Goal: Task Accomplishment & Management: Manage account settings

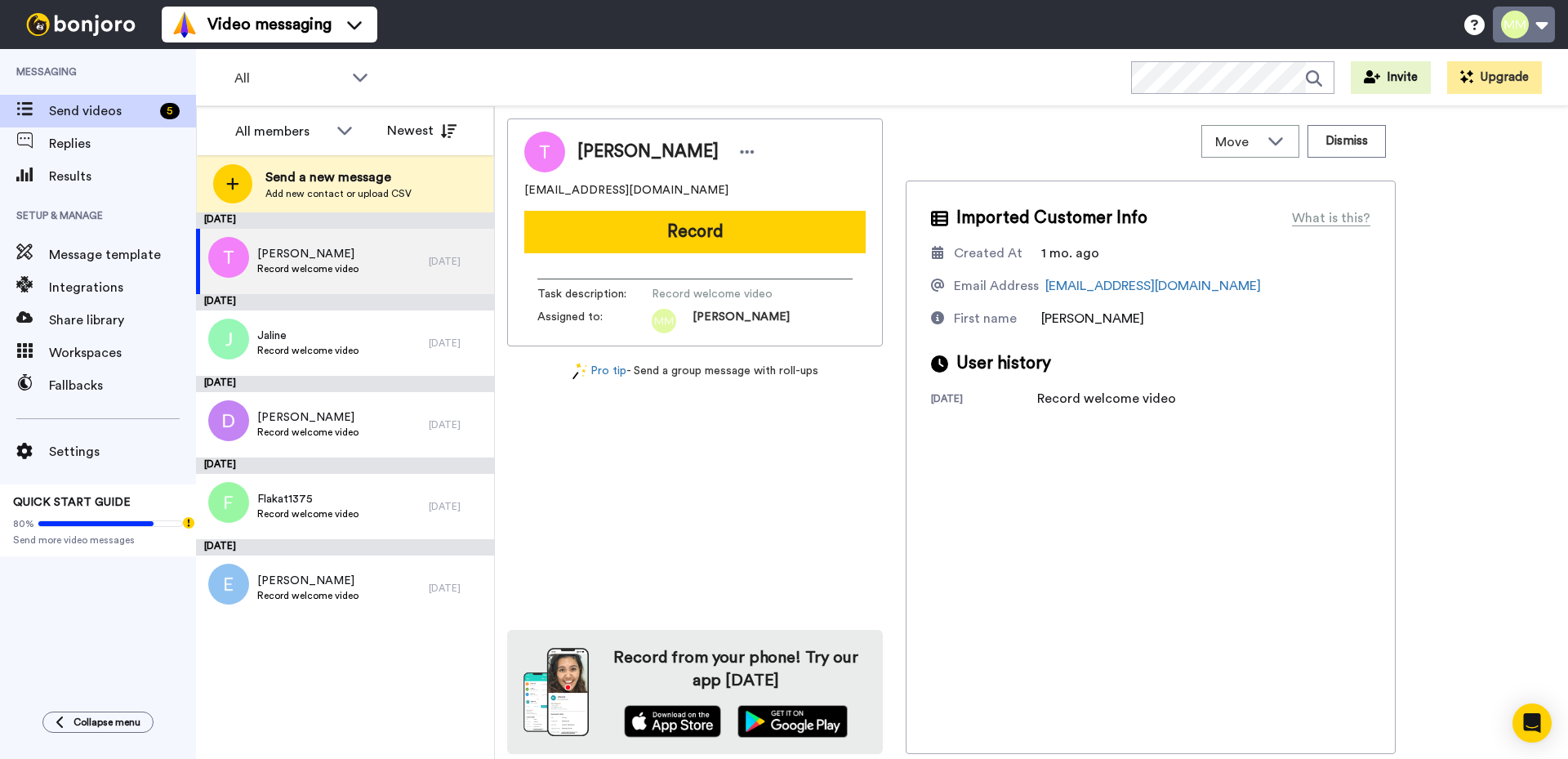
click at [1544, 26] on button at bounding box center [1524, 24] width 63 height 36
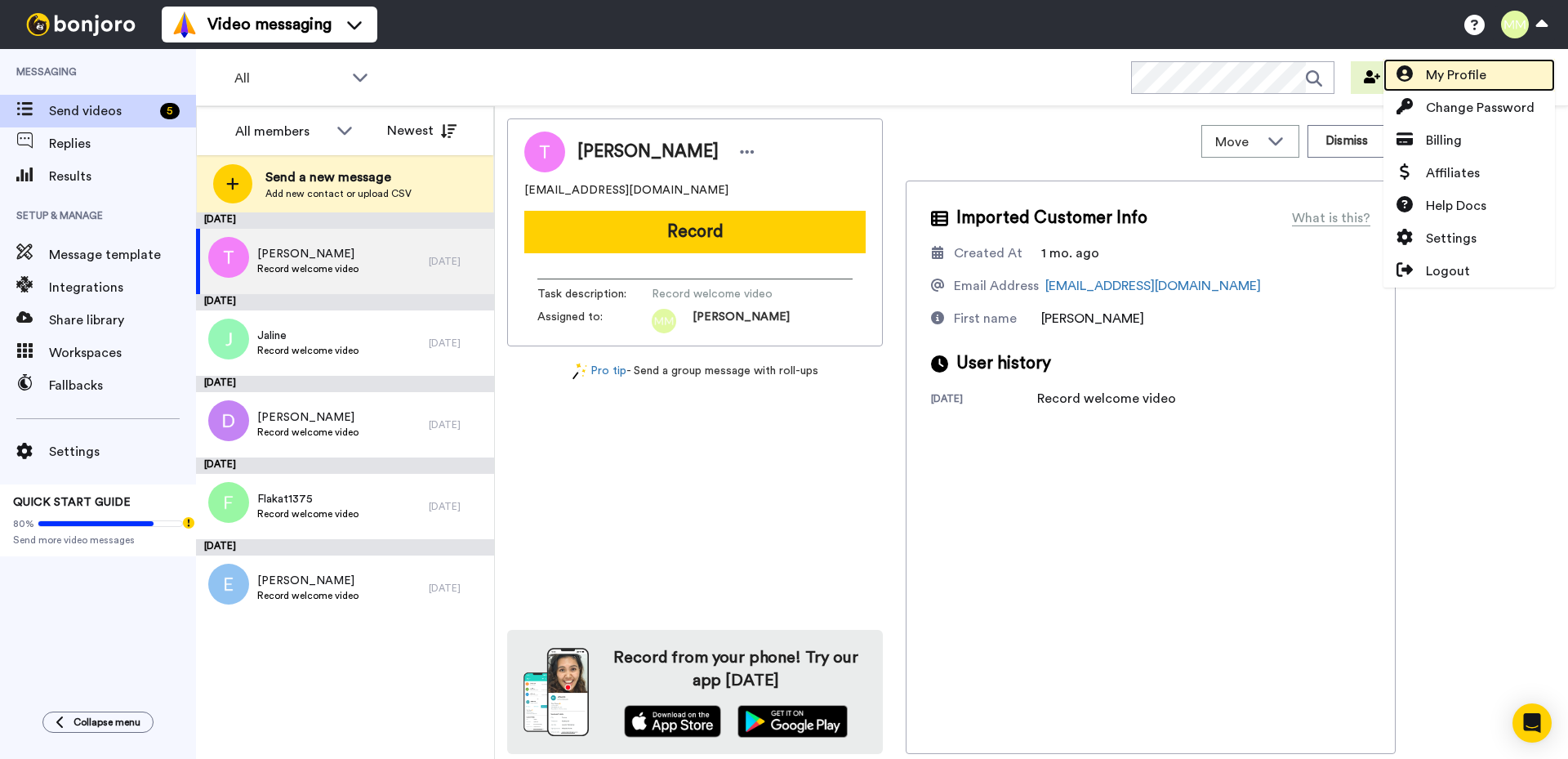
click at [1479, 72] on span "My Profile" at bounding box center [1457, 75] width 61 height 20
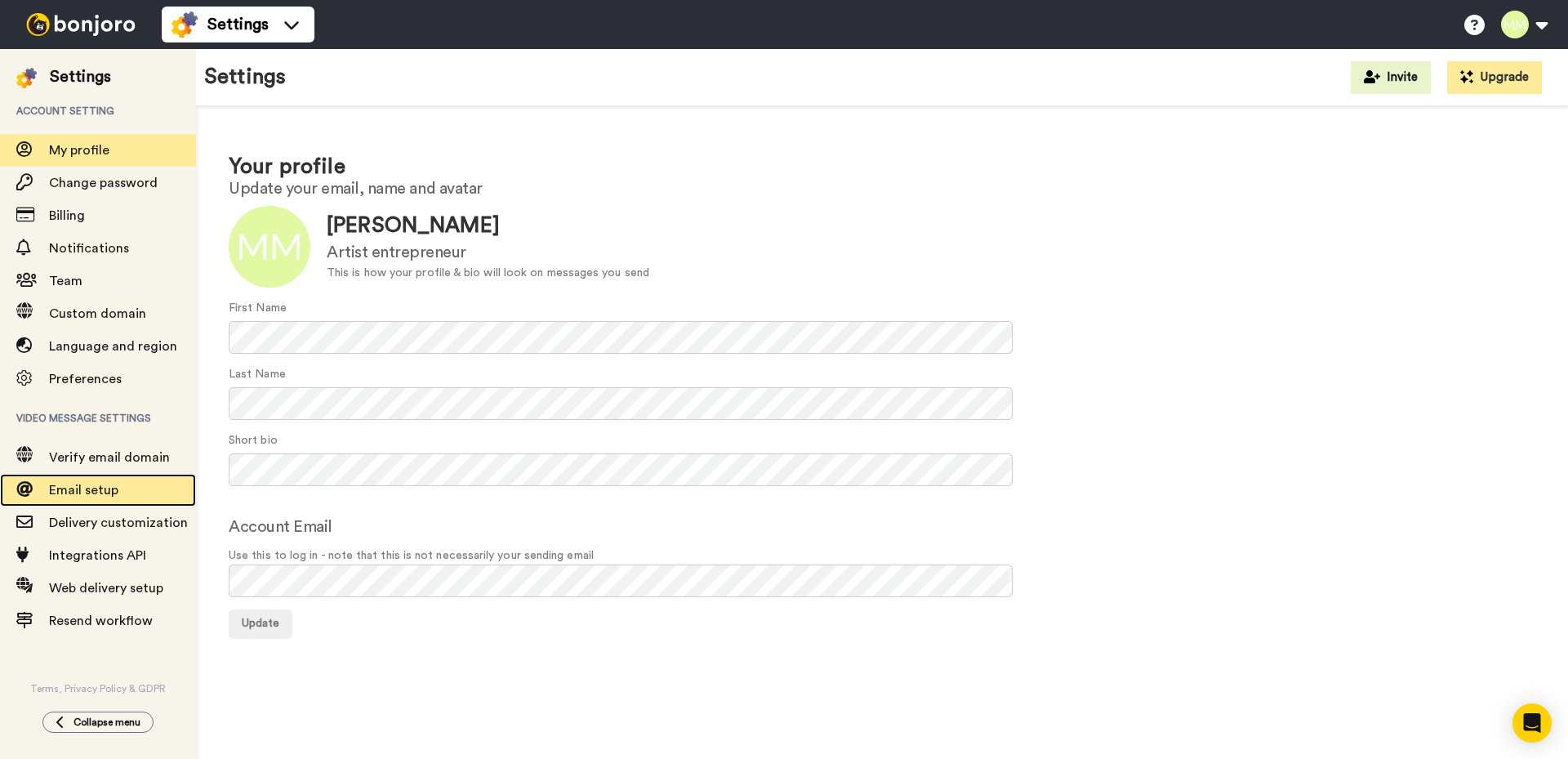
click at [85, 486] on span "Email setup" at bounding box center [83, 490] width 70 height 13
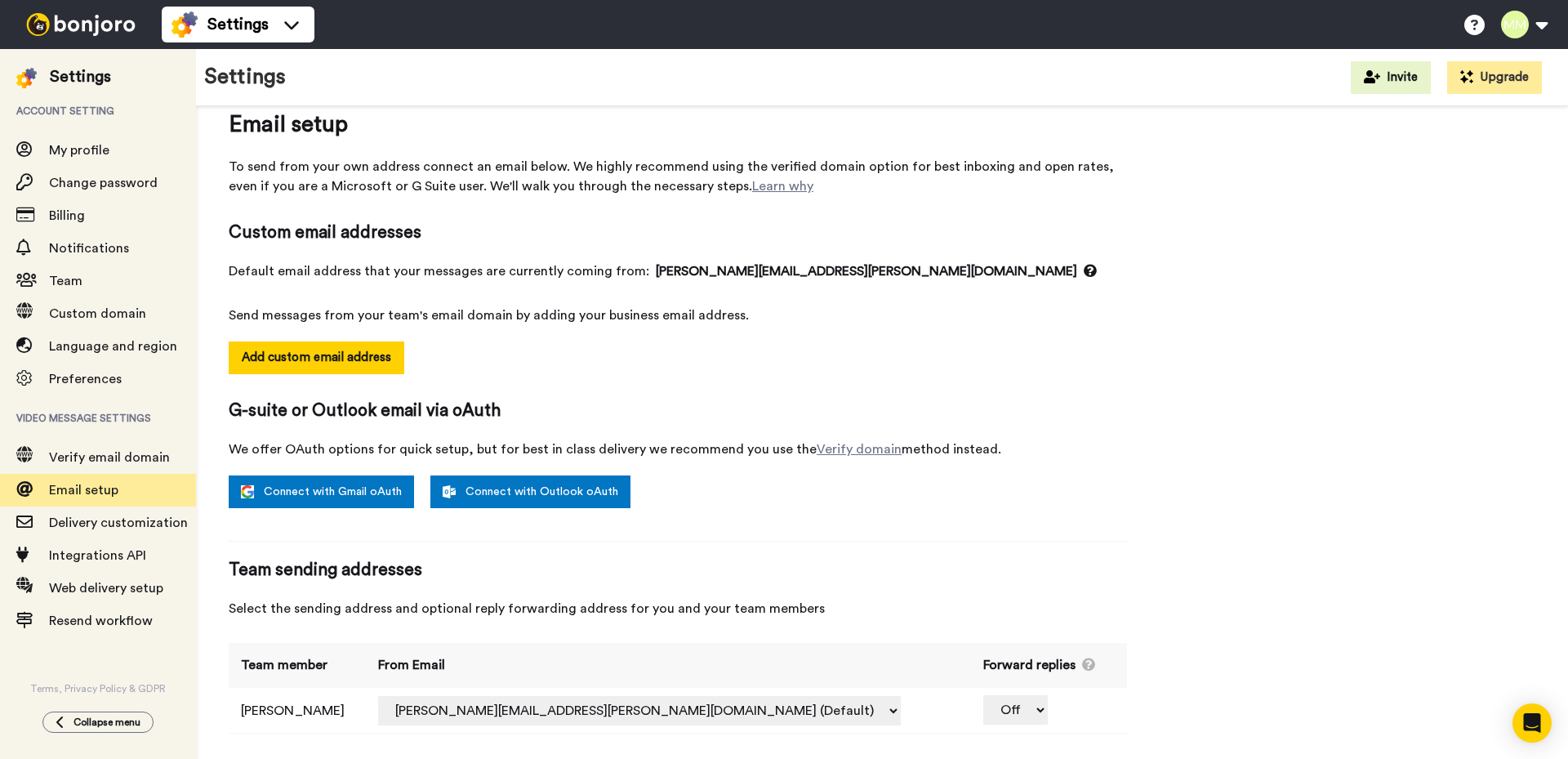
scroll to position [45, 0]
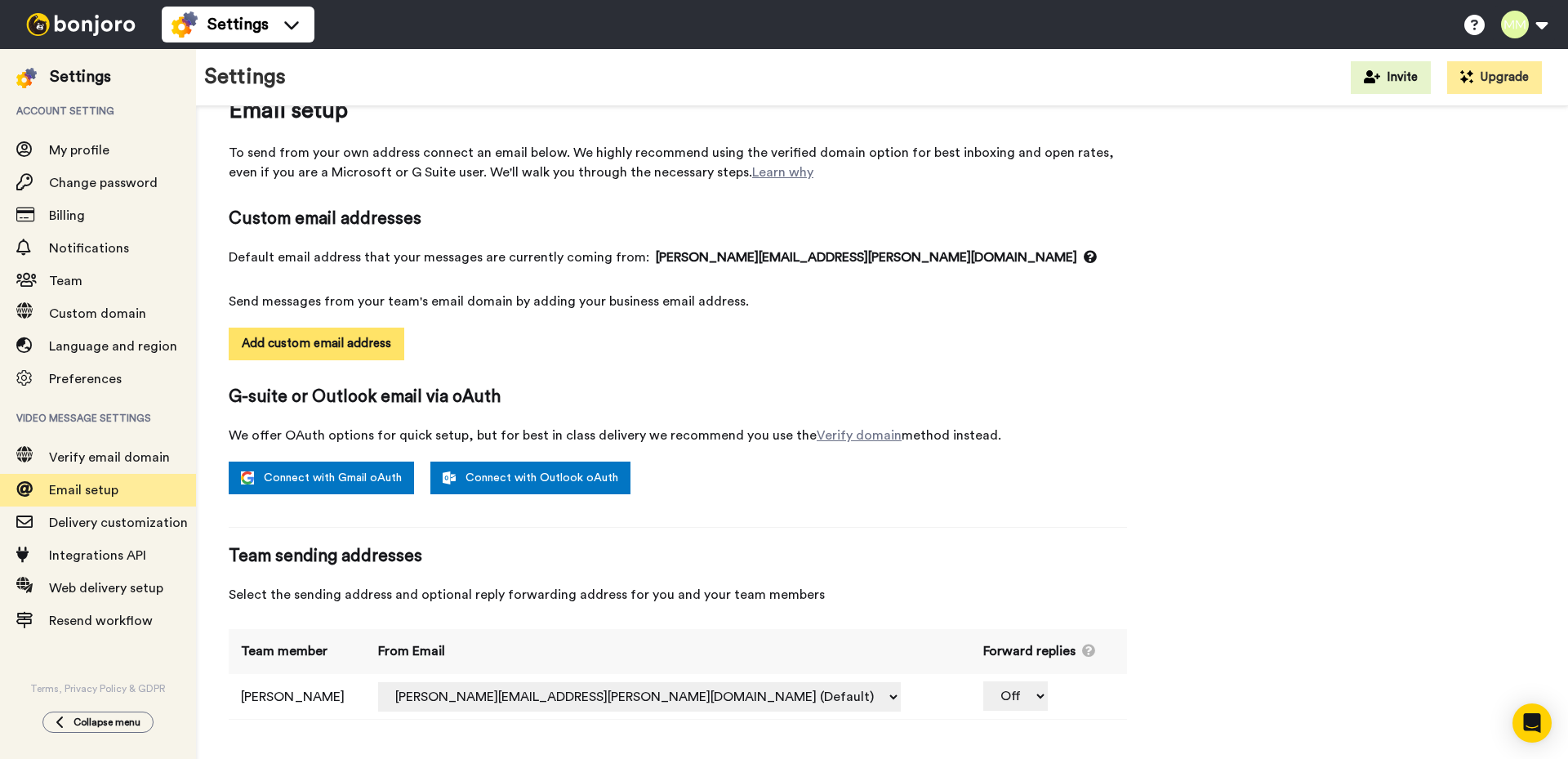
click at [344, 341] on button "Add custom email address" at bounding box center [317, 344] width 176 height 33
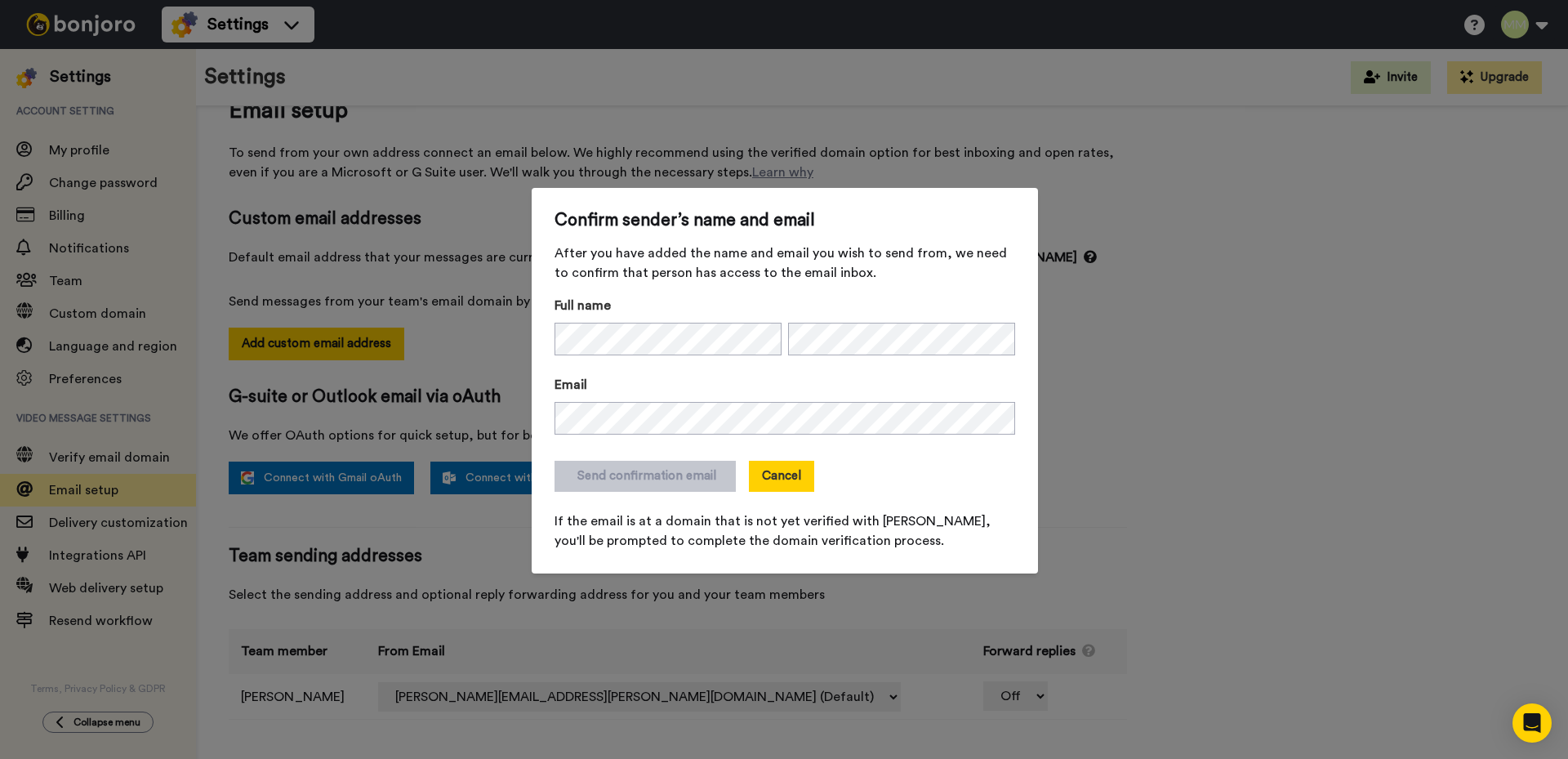
click at [770, 476] on button "Cancel" at bounding box center [782, 476] width 65 height 31
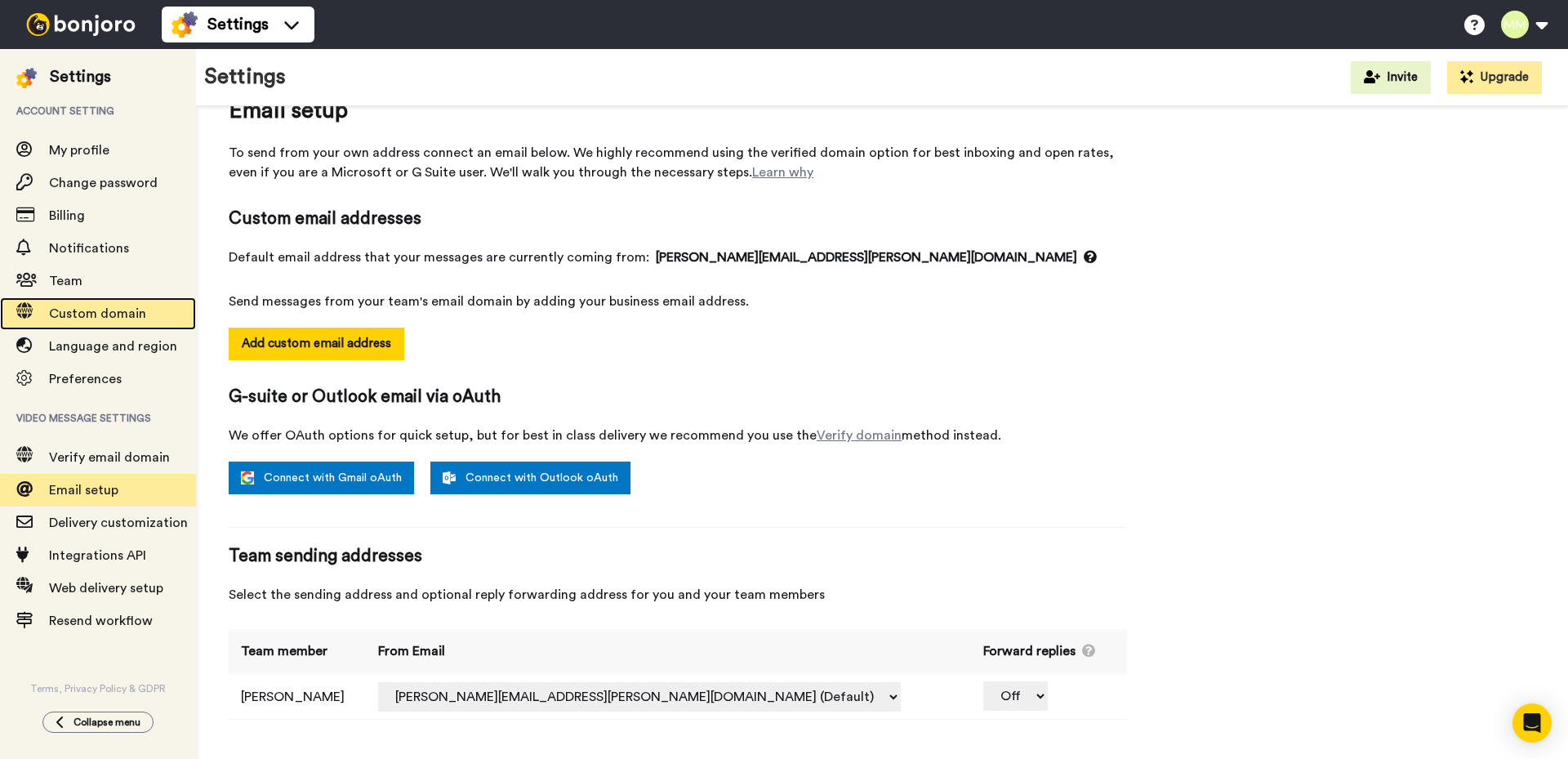
click at [103, 312] on span "Custom domain" at bounding box center [97, 313] width 97 height 13
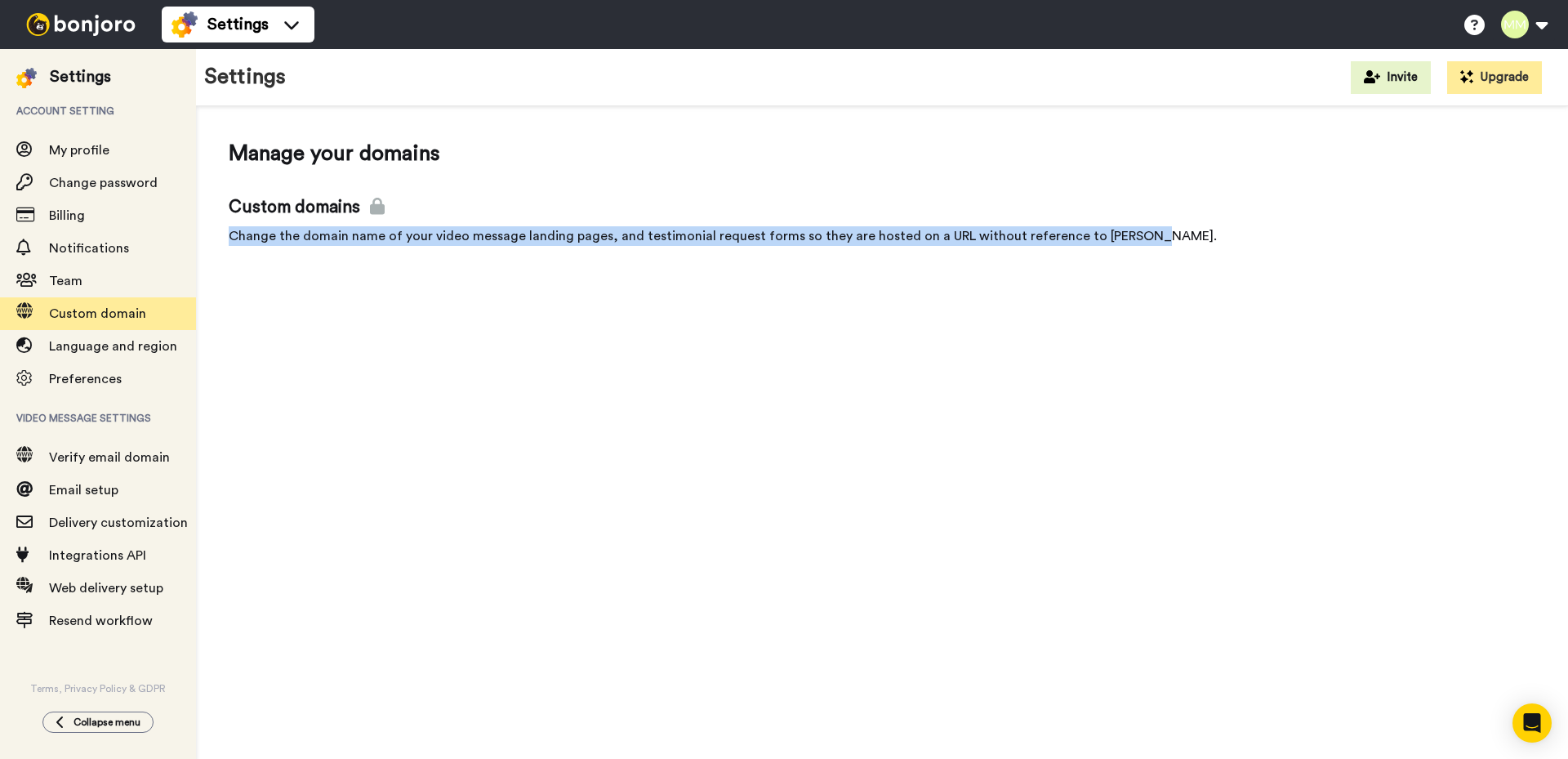
drag, startPoint x: 1129, startPoint y: 235, endPoint x: 229, endPoint y: 241, distance: 900.0
click at [229, 241] on div "Change the domain name of your video message landing pages, and testimonial req…" at bounding box center [882, 236] width 1307 height 20
click at [219, 244] on div at bounding box center [219, 244] width 0 height 0
click at [350, 388] on div "Manage your domains Custom domains Change the domain name of your video message…" at bounding box center [881, 437] width 1372 height 662
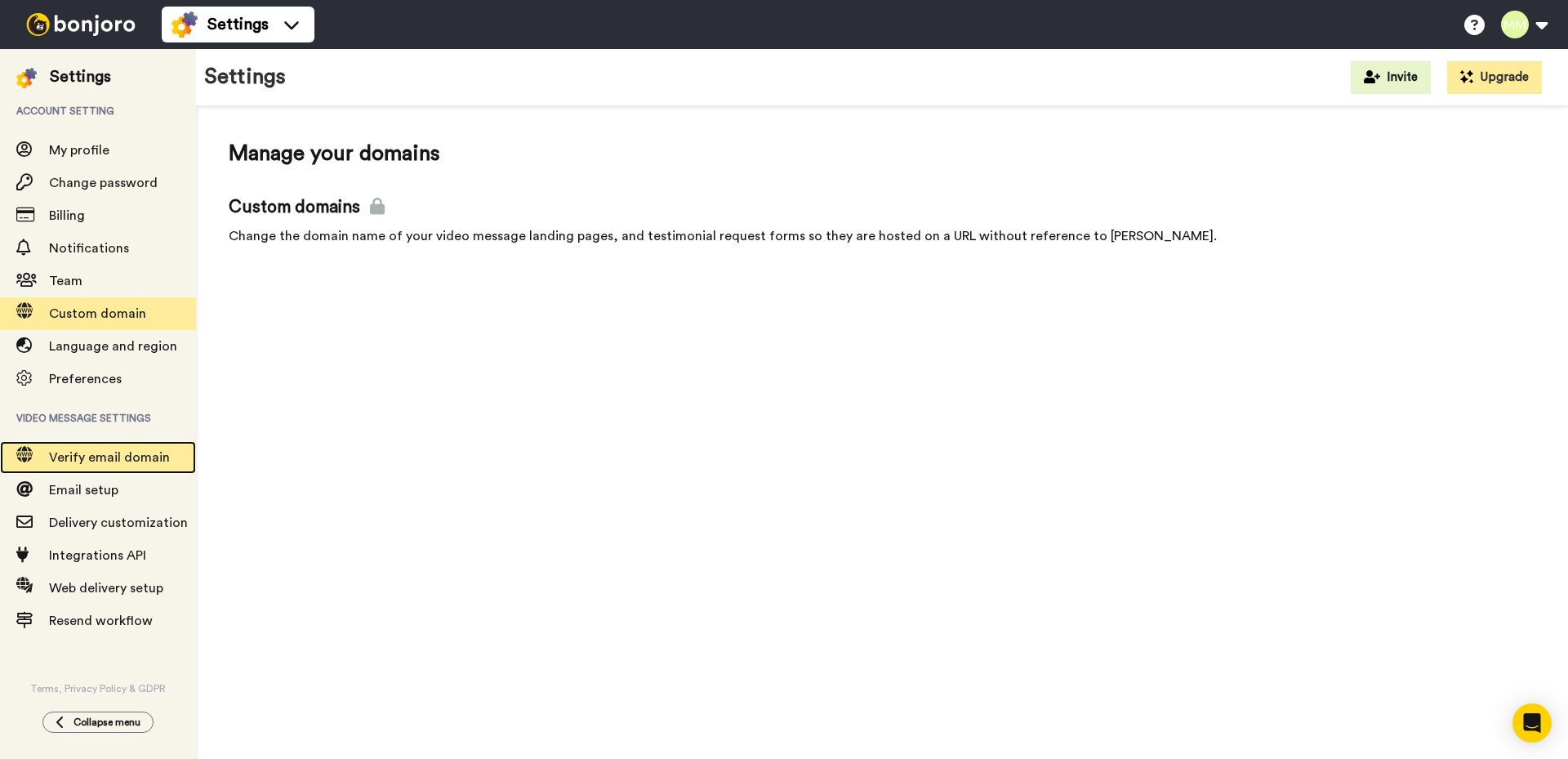
click at [89, 451] on span "Verify email domain" at bounding box center [109, 457] width 120 height 13
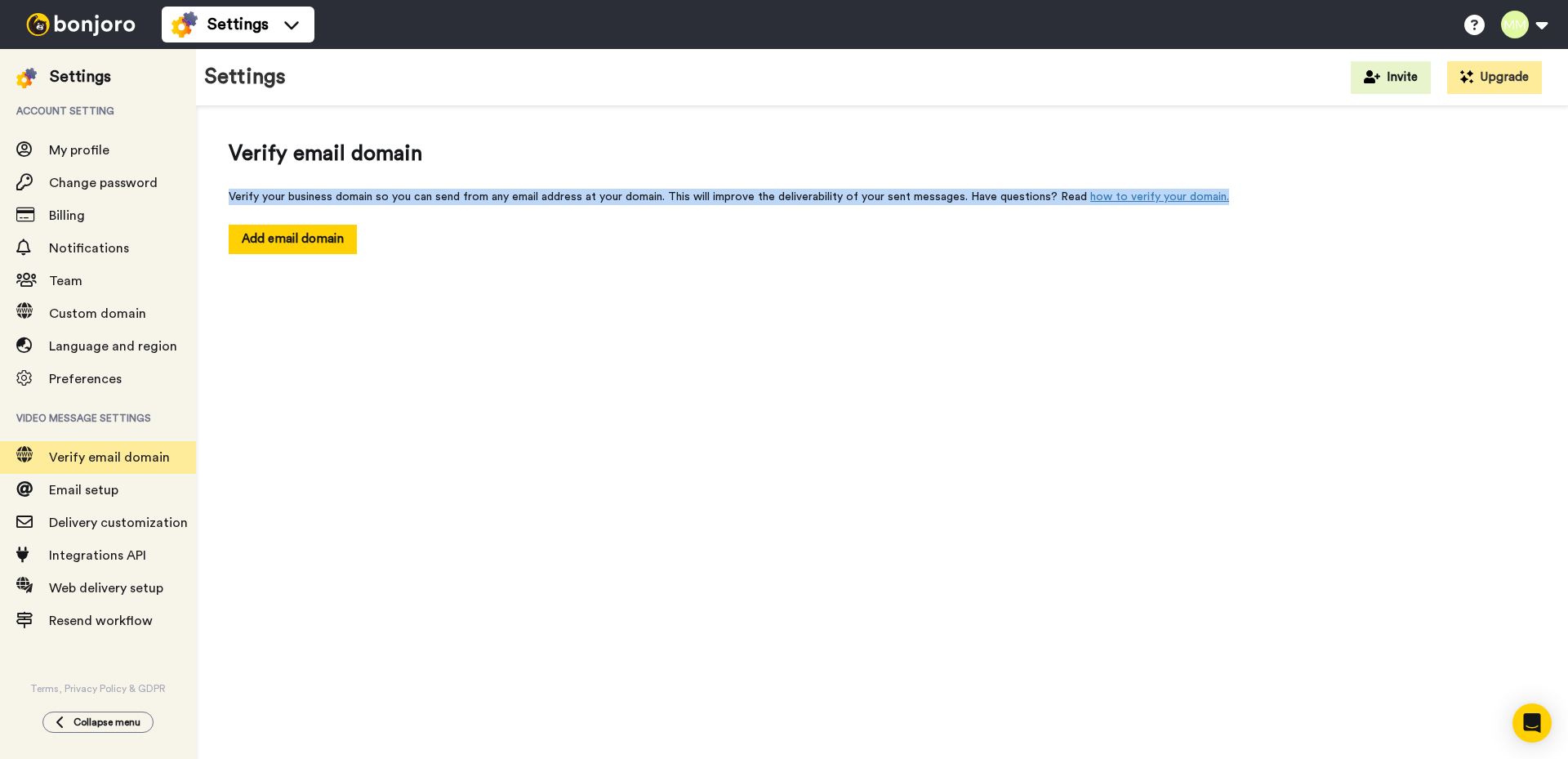
drag, startPoint x: 227, startPoint y: 197, endPoint x: 1231, endPoint y: 191, distance: 1004.0
click at [1231, 191] on div "Verify email domain Verify your business domain so you can send from any email …" at bounding box center [881, 196] width 1372 height 180
click at [1220, 168] on div at bounding box center [1220, 168] width 0 height 0
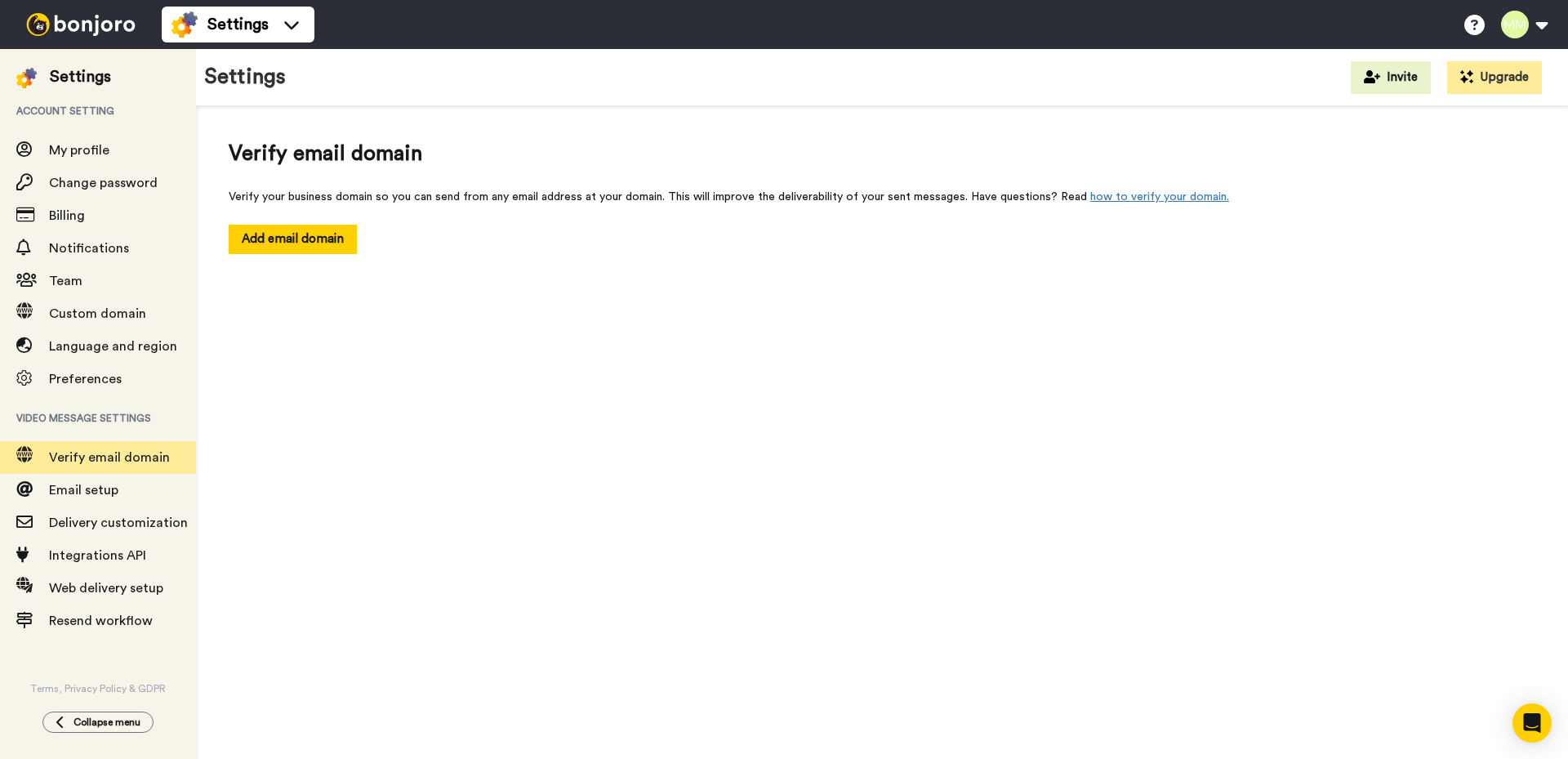
click at [415, 381] on div "Verify email domain Verify your business domain so you can send from any email …" at bounding box center [881, 437] width 1372 height 662
click at [294, 238] on button "Add email domain" at bounding box center [293, 239] width 129 height 29
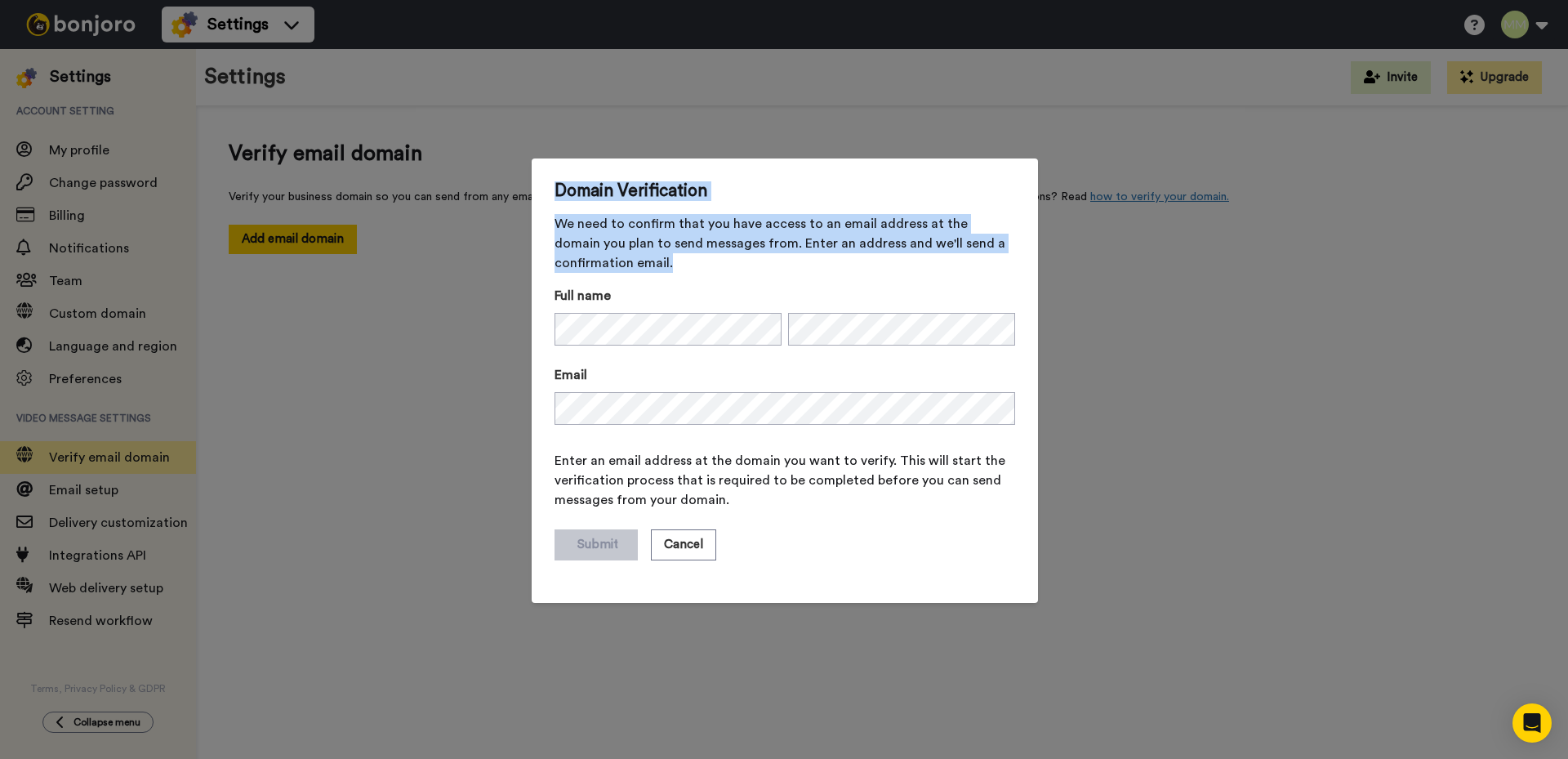
drag, startPoint x: 546, startPoint y: 190, endPoint x: 679, endPoint y: 262, distance: 151.2
click at [679, 262] on div "Domain Verification We need to confirm that you have access to an email address…" at bounding box center [784, 380] width 506 height 445
click at [669, 270] on div at bounding box center [669, 270] width 0 height 0
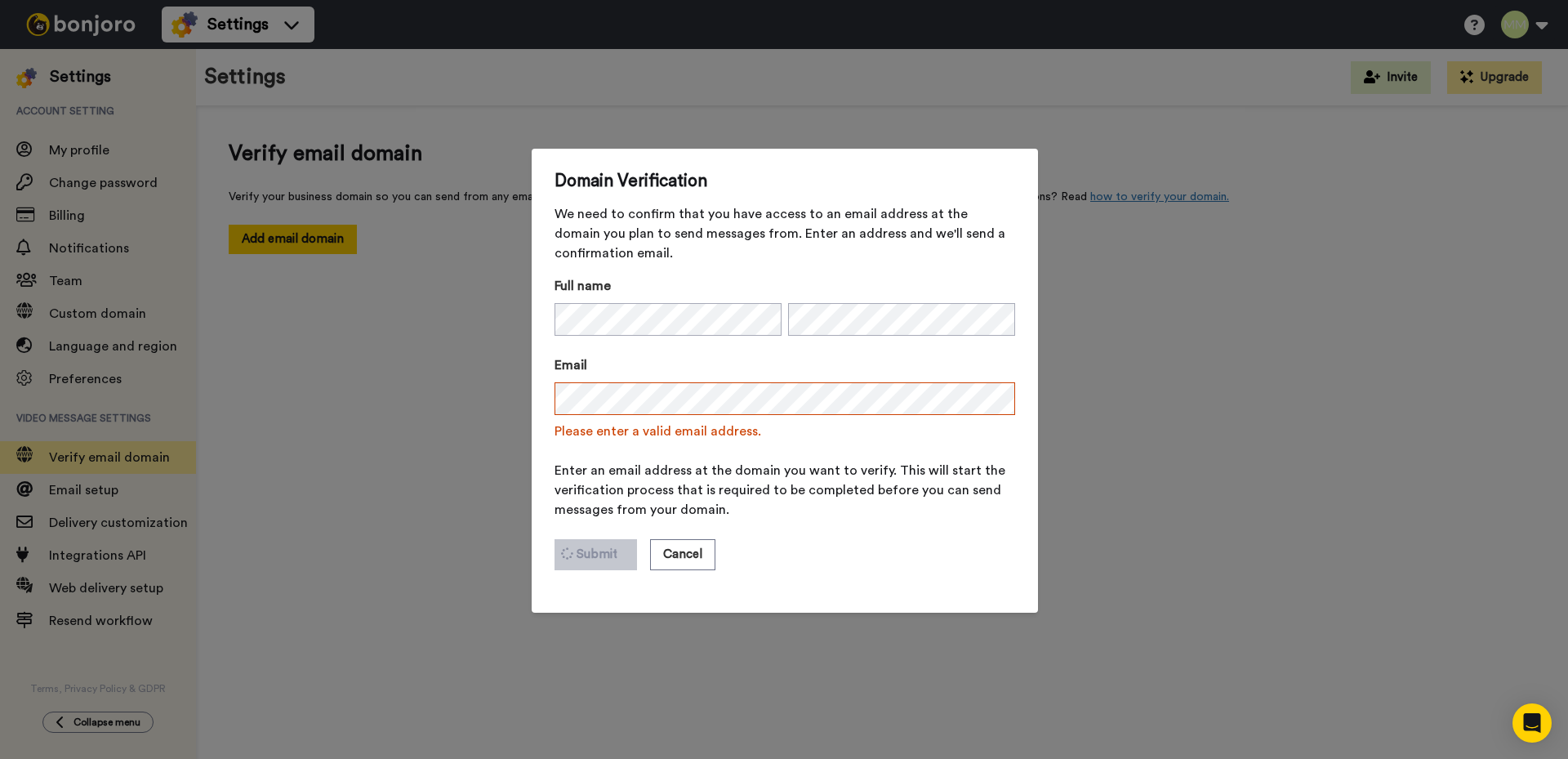
click at [752, 468] on span "Enter an email address at the domain you want to verify. This will start the ve…" at bounding box center [784, 490] width 461 height 59
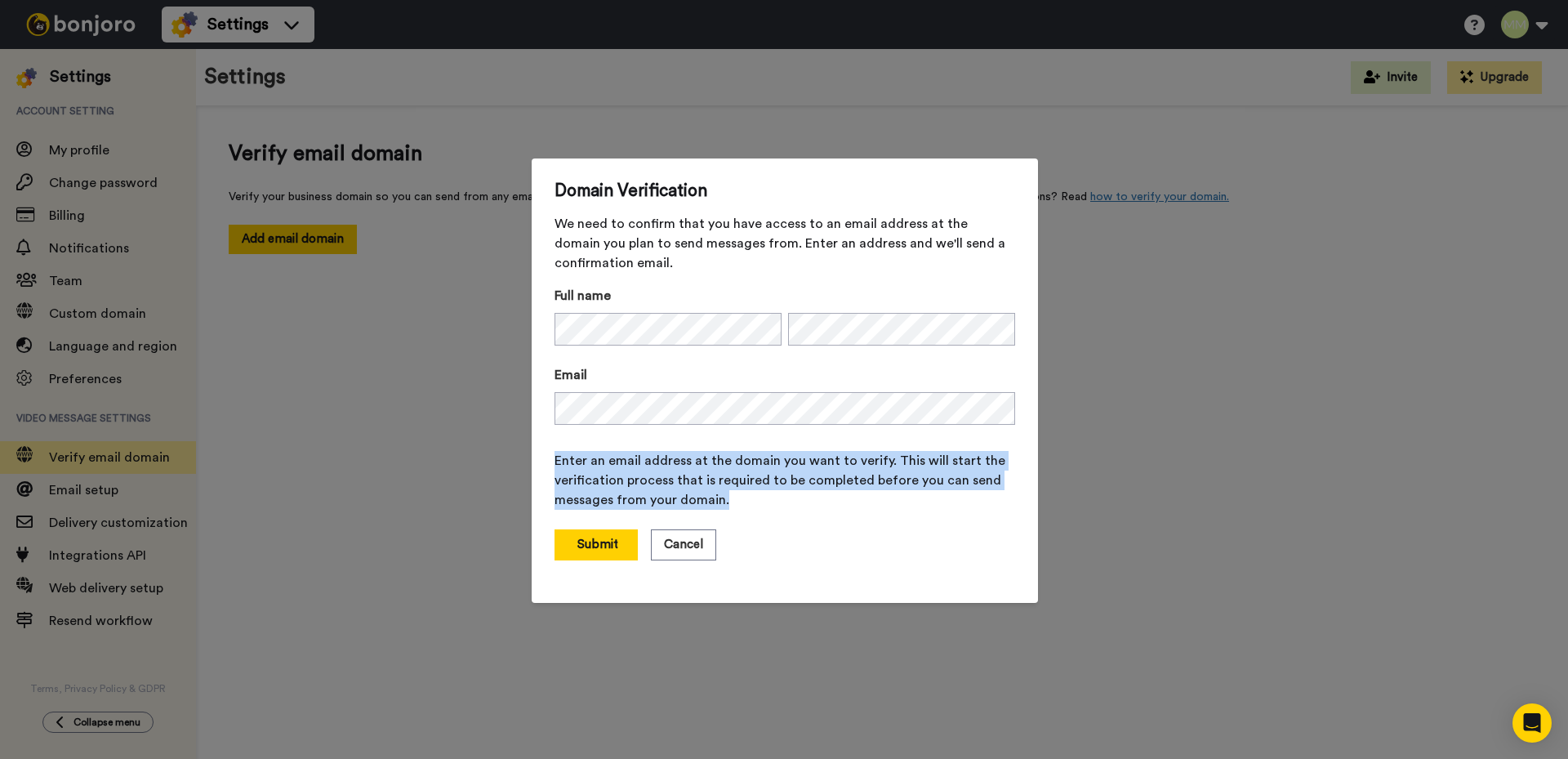
drag, startPoint x: 733, startPoint y: 503, endPoint x: 552, endPoint y: 459, distance: 186.3
click at [554, 459] on span "Enter an email address at the domain you want to verify. This will start the ve…" at bounding box center [784, 480] width 461 height 59
click at [541, 431] on div at bounding box center [541, 431] width 0 height 0
click at [582, 541] on button "Submit" at bounding box center [596, 544] width 83 height 31
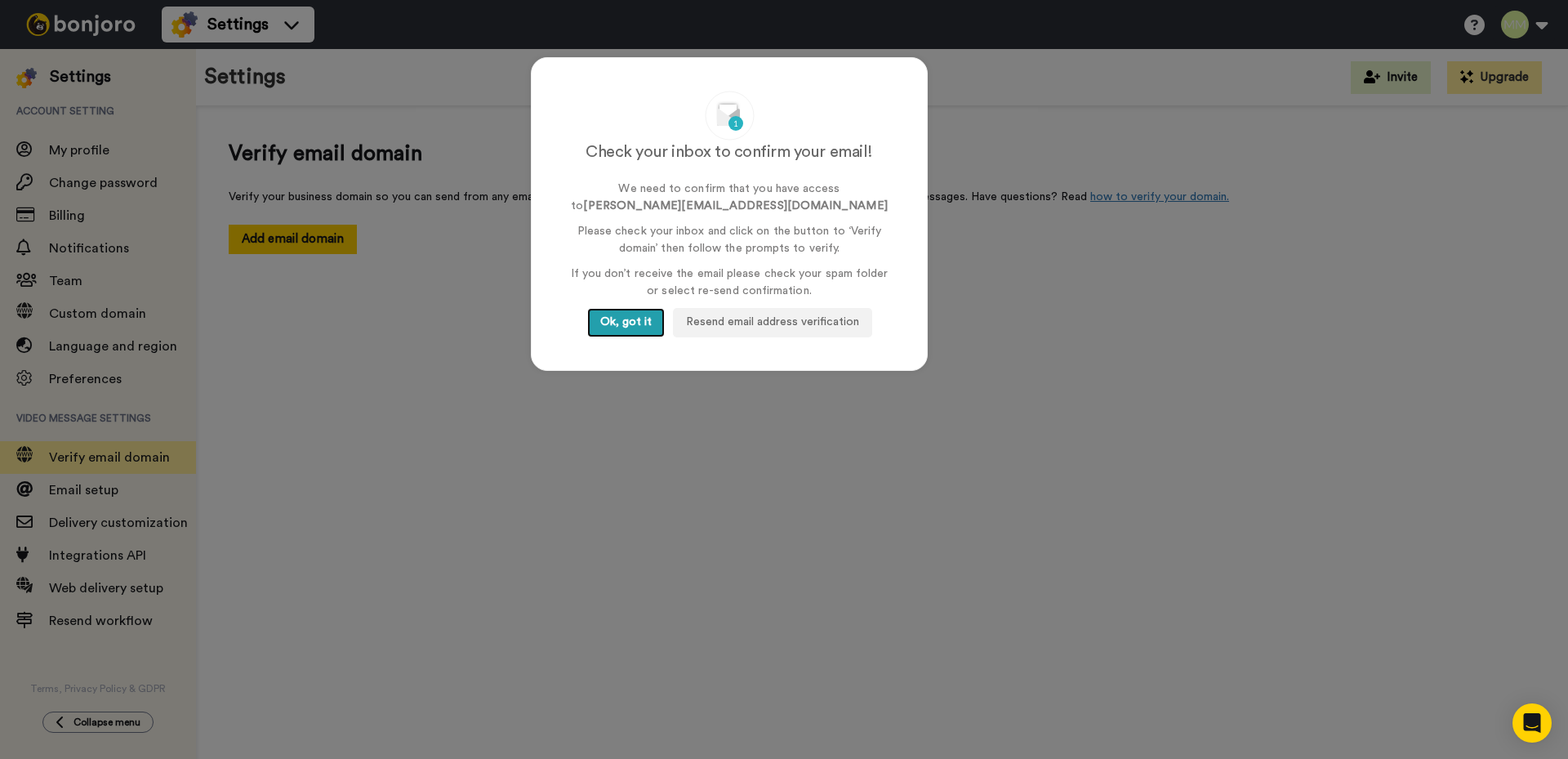
click at [611, 321] on button "Ok, got it" at bounding box center [626, 322] width 78 height 29
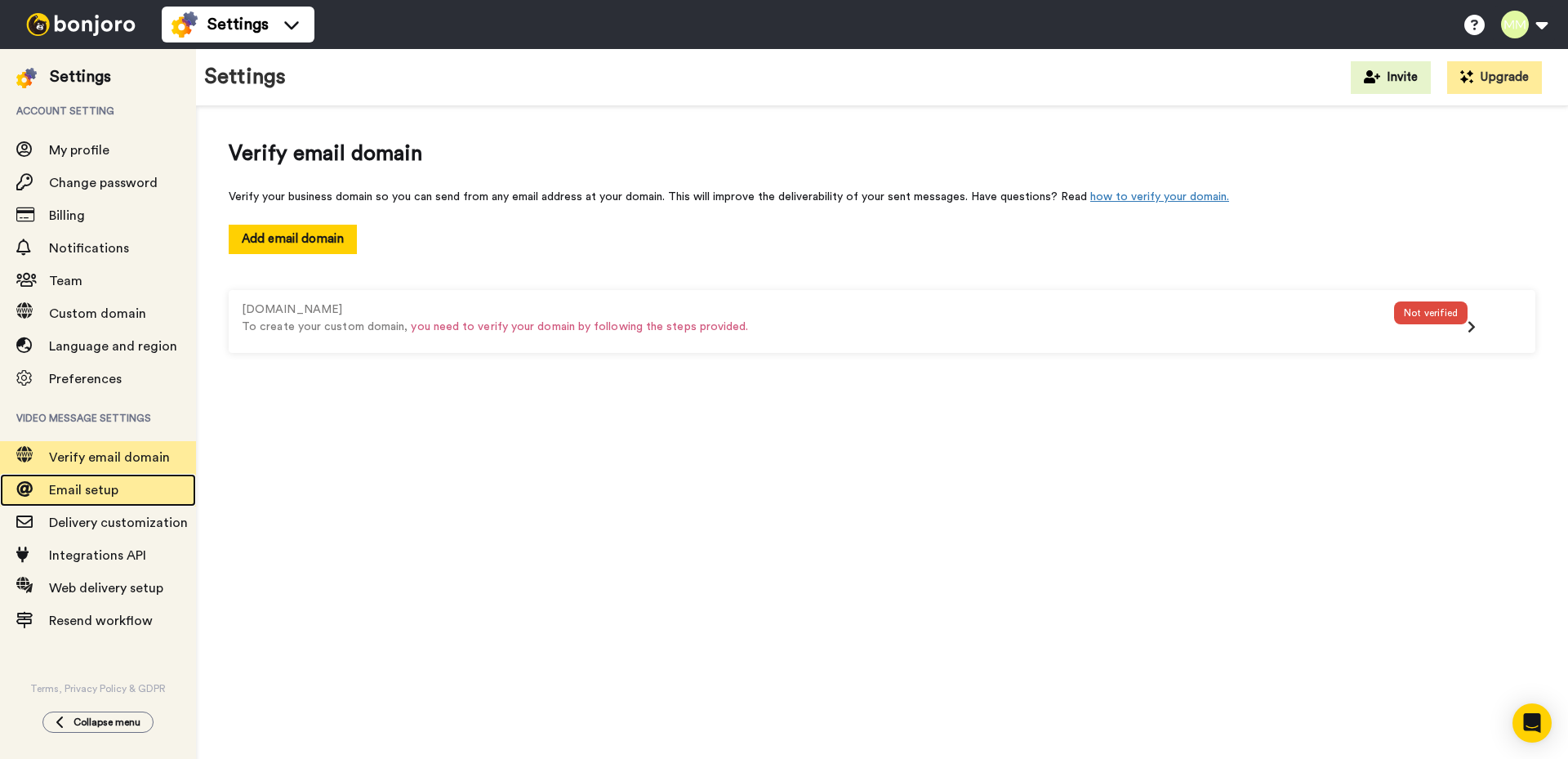
click at [90, 490] on span "Email setup" at bounding box center [83, 490] width 70 height 13
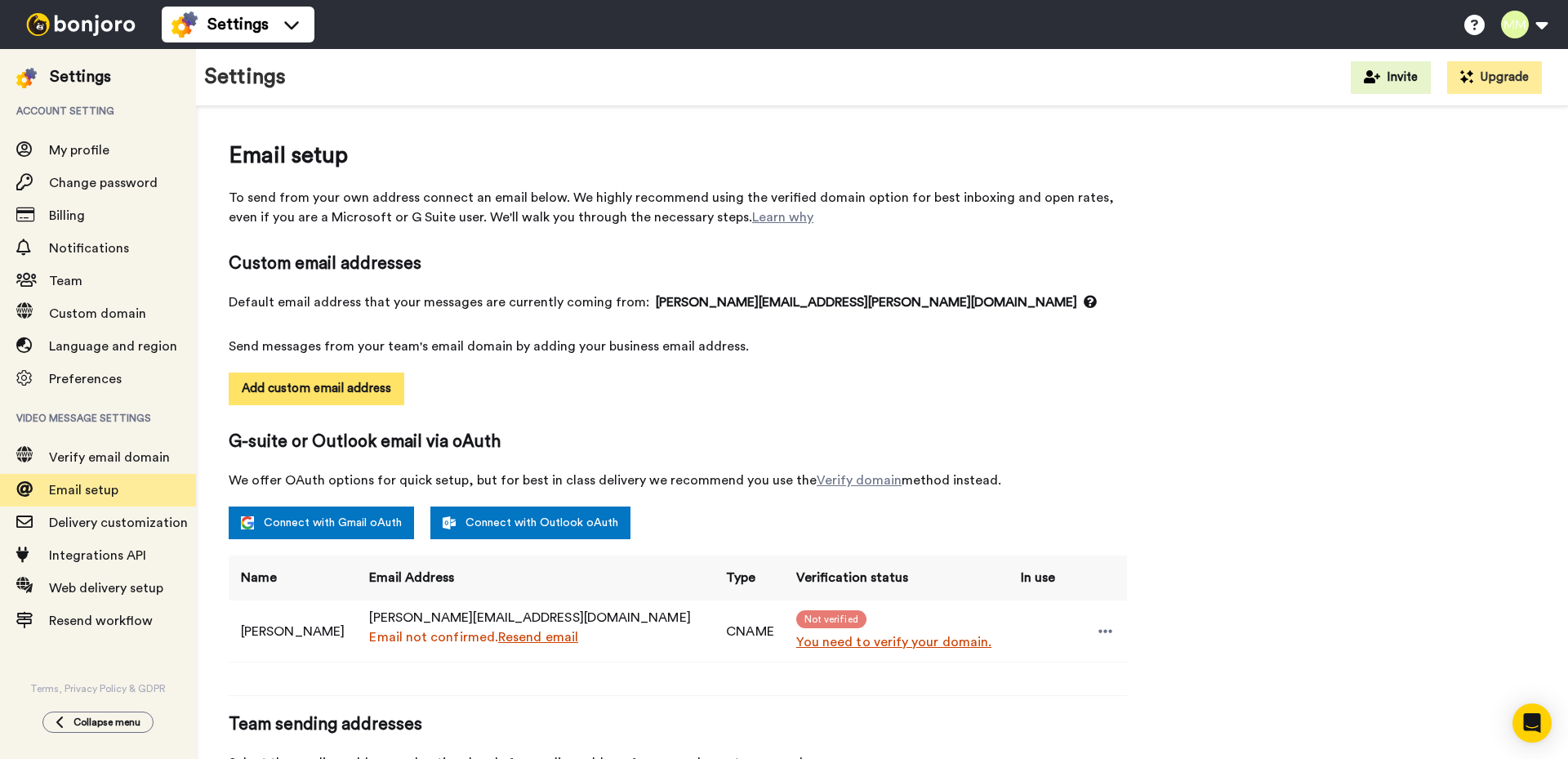
click at [321, 388] on button "Add custom email address" at bounding box center [317, 389] width 176 height 33
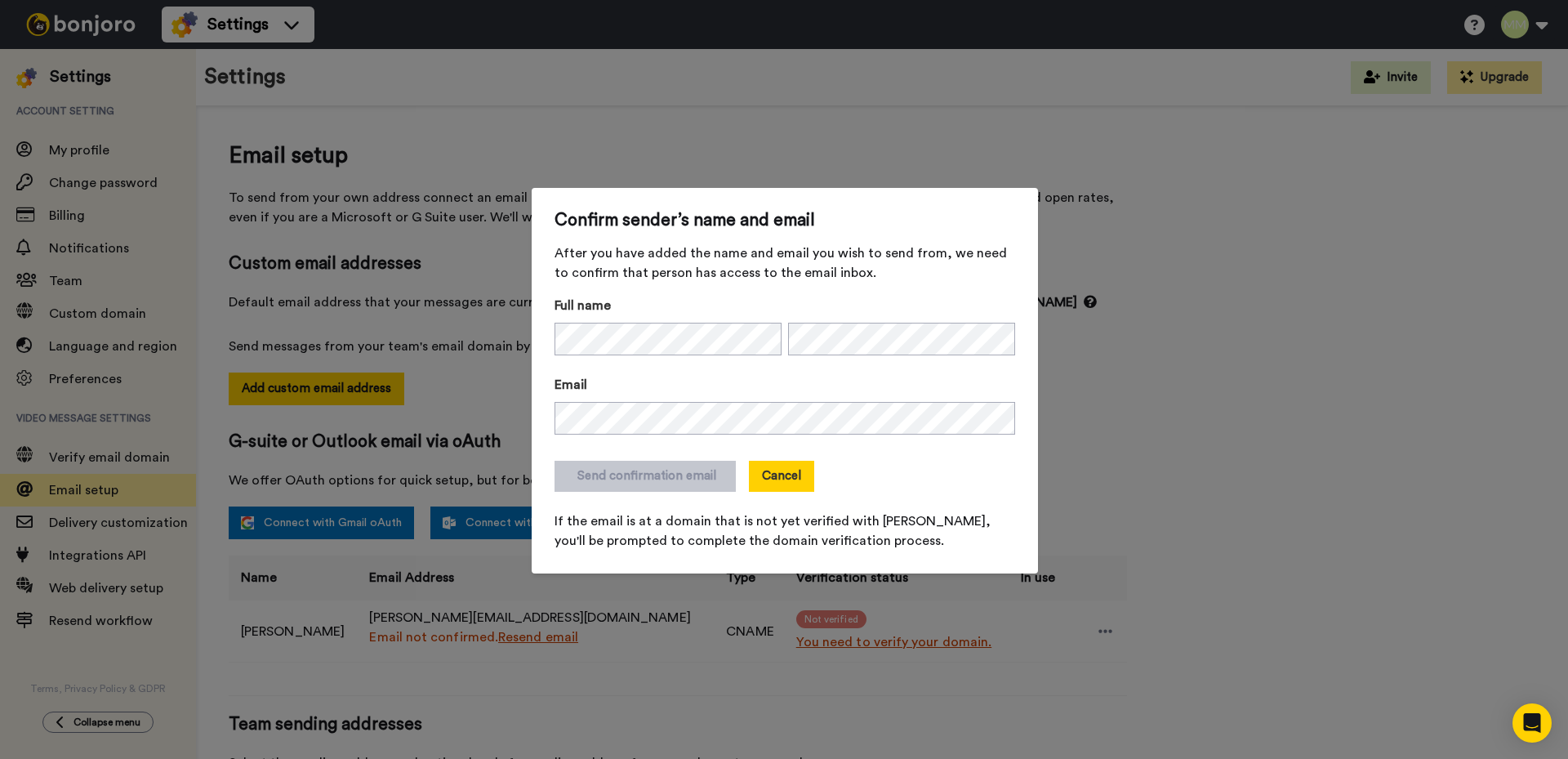
click at [774, 480] on button "Cancel" at bounding box center [782, 476] width 65 height 31
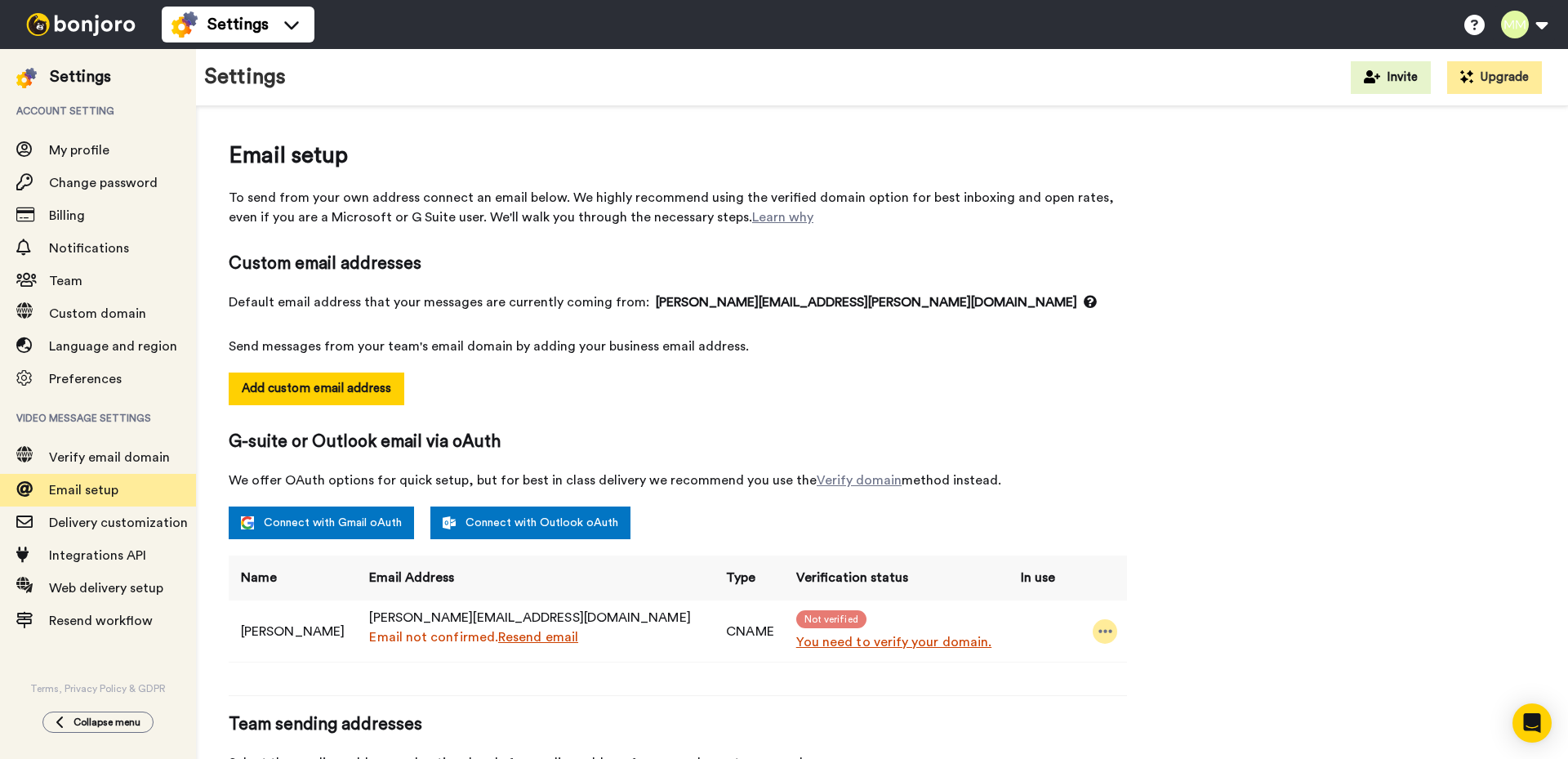
click at [1101, 632] on icon at bounding box center [1105, 630] width 14 height 4
click at [986, 658] on td "Not verified You need to verify your domain." at bounding box center [897, 631] width 225 height 62
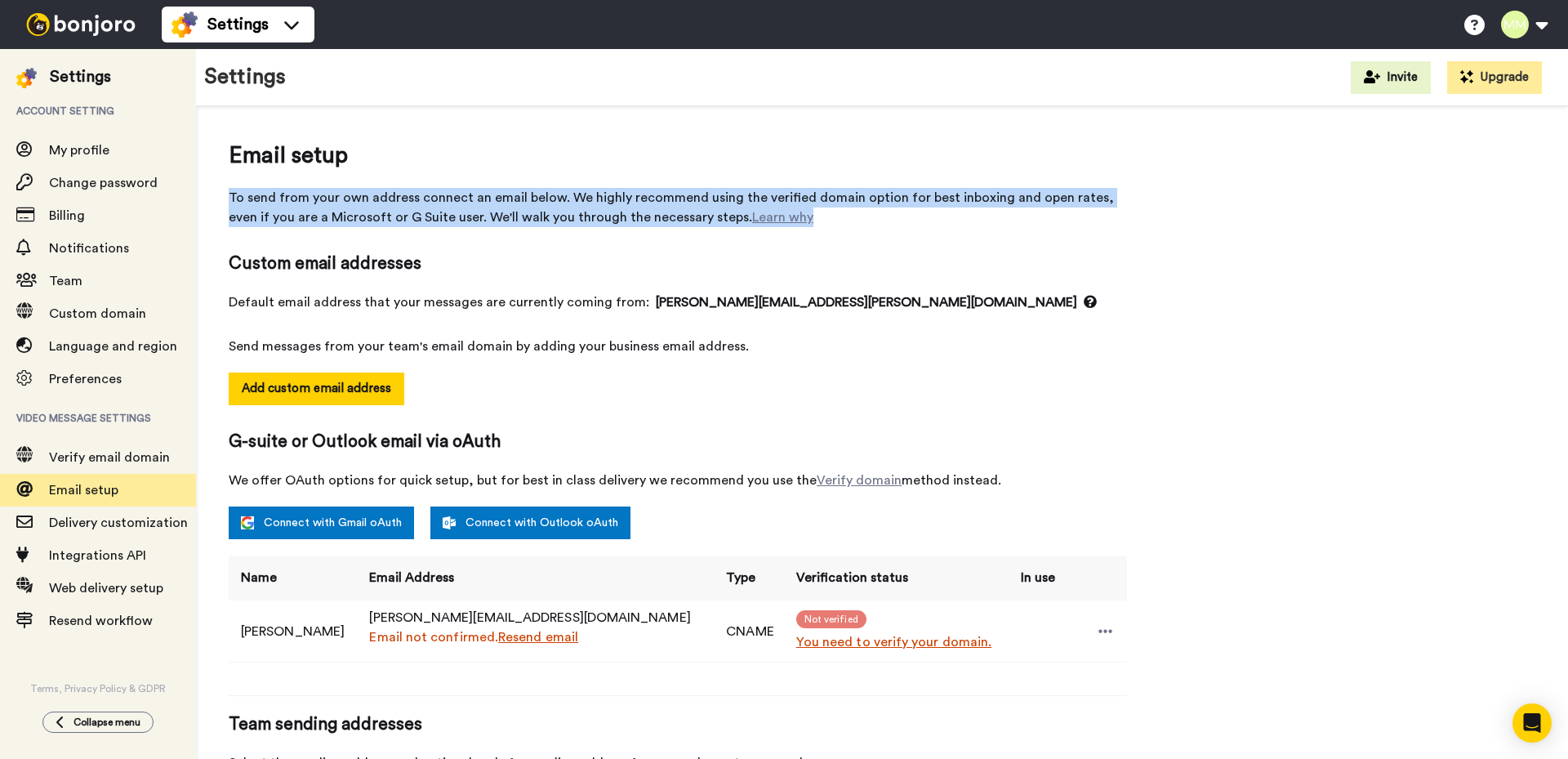
drag, startPoint x: 775, startPoint y: 219, endPoint x: 225, endPoint y: 196, distance: 550.5
click at [225, 196] on div "Email setup To send from your own address connect an email below. We highly rec…" at bounding box center [881, 537] width 1372 height 863
click at [214, 168] on div at bounding box center [214, 168] width 0 height 0
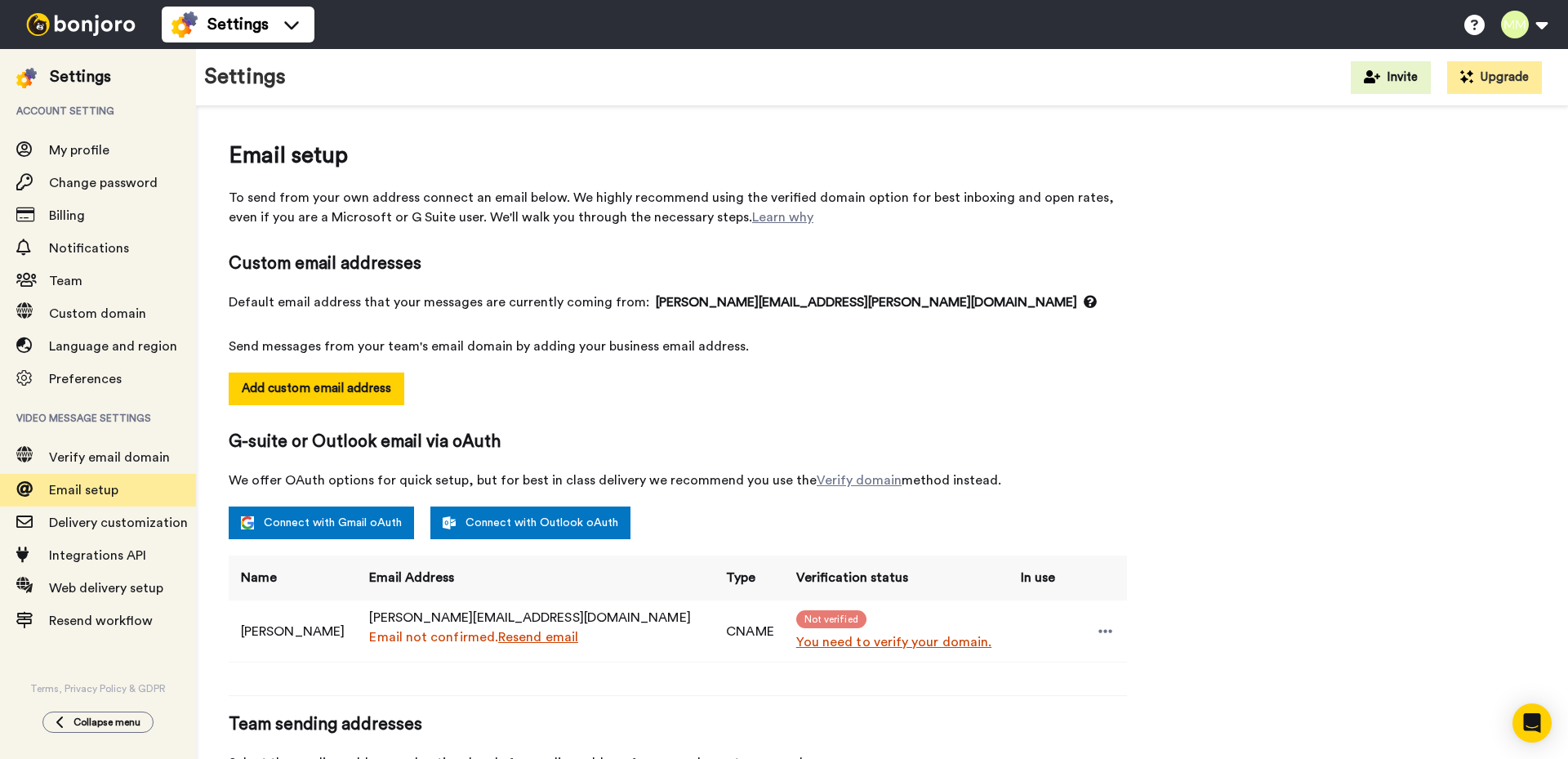
drag, startPoint x: 1156, startPoint y: 478, endPoint x: 1115, endPoint y: 449, distance: 50.2
click at [1155, 478] on div "Email setup To send from your own address connect an email below. We highly rec…" at bounding box center [882, 537] width 1307 height 798
click at [753, 220] on link "Learn why" at bounding box center [784, 217] width 62 height 13
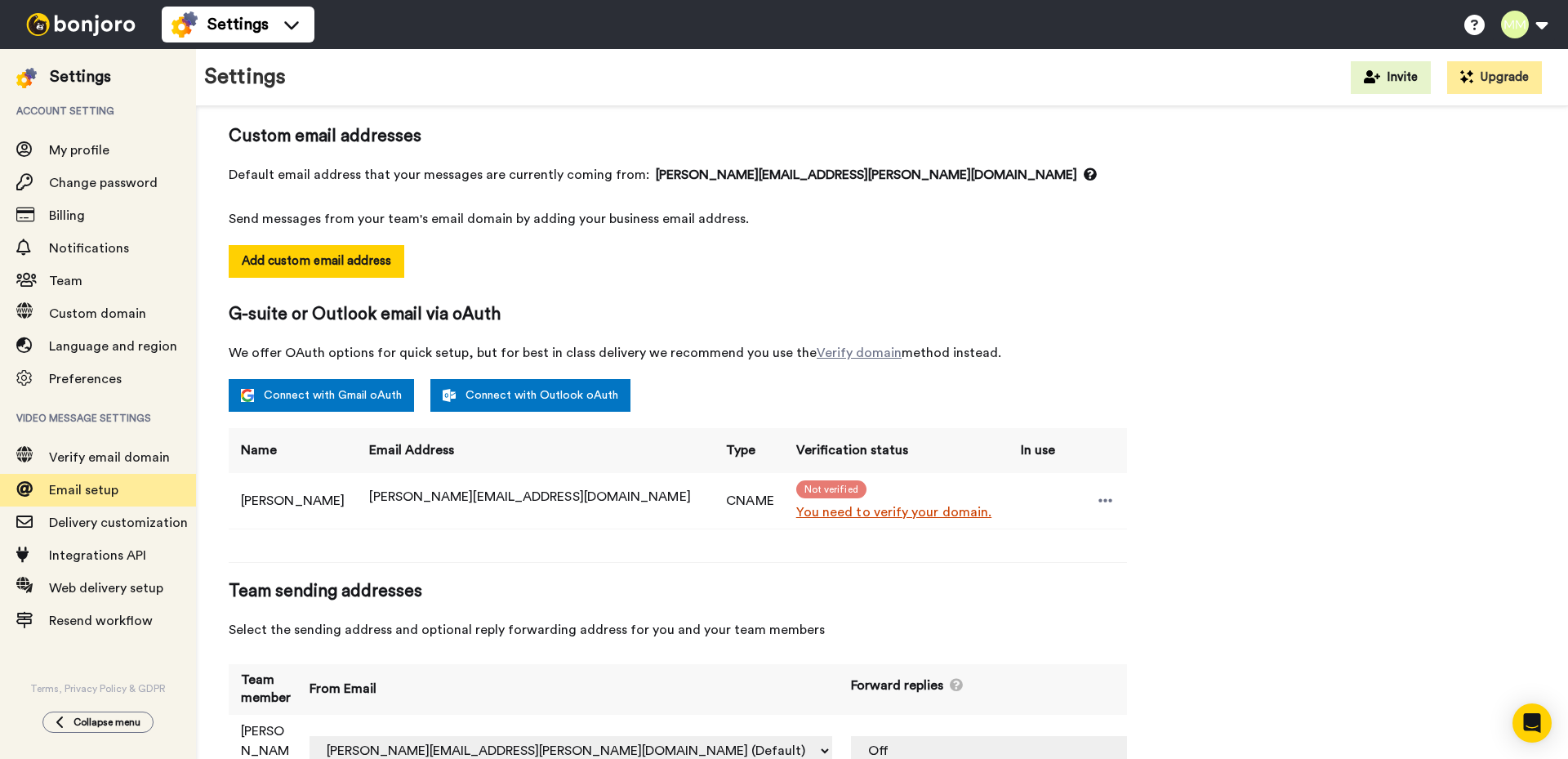
scroll to position [162, 0]
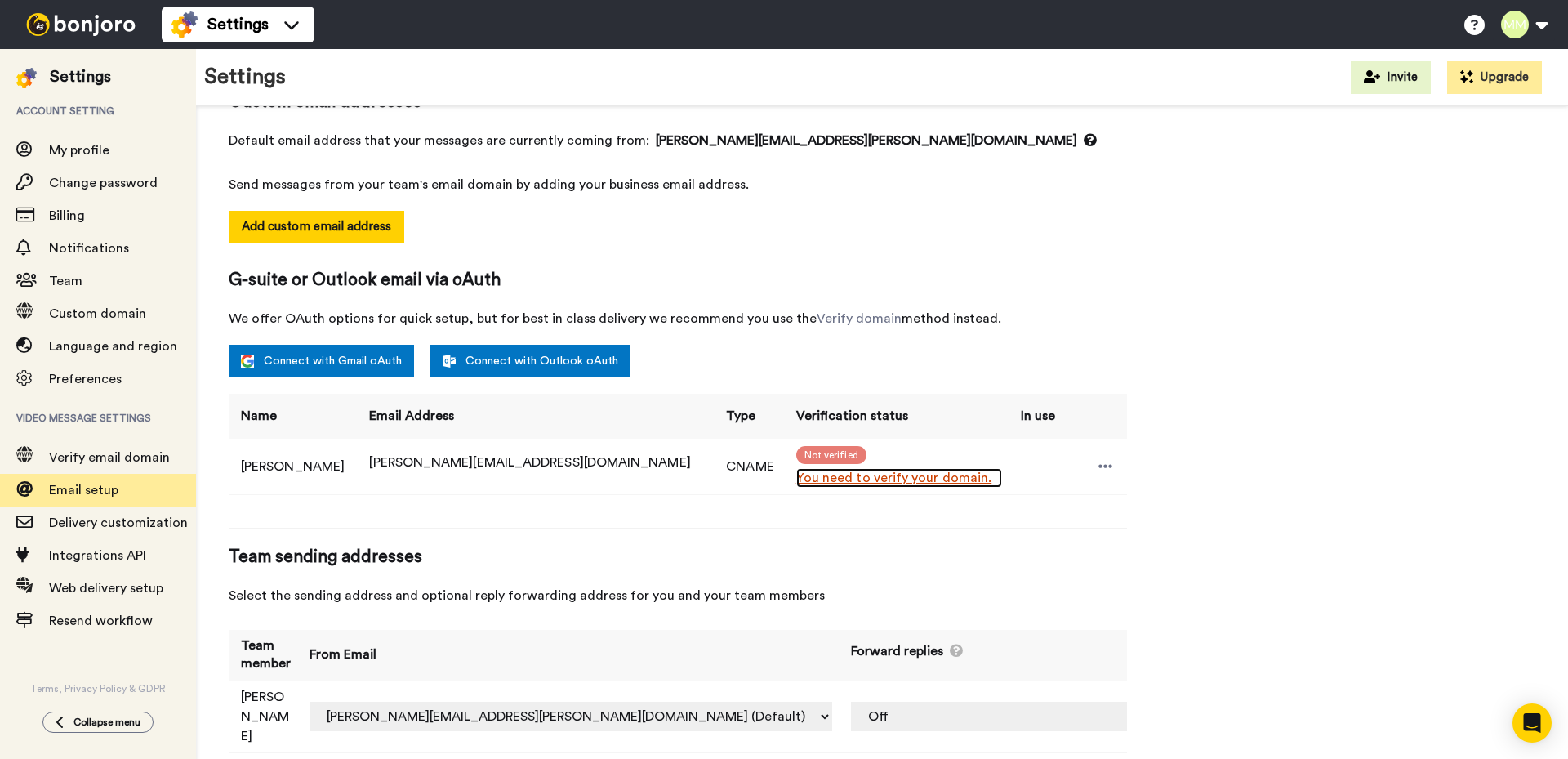
click at [830, 476] on link "You need to verify your domain." at bounding box center [899, 478] width 206 height 20
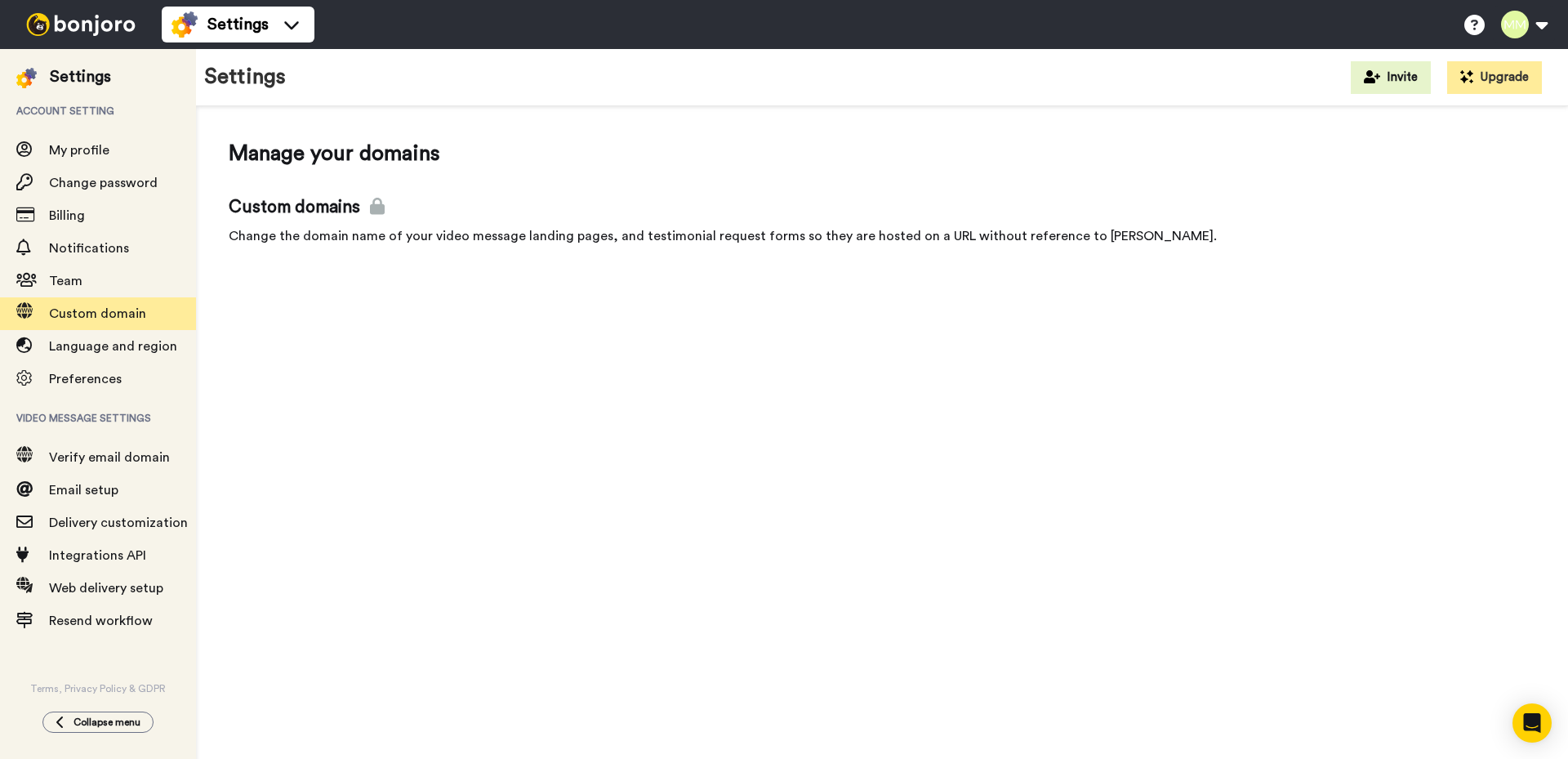
click at [678, 277] on div "Manage your domains Custom domains Change the domain name of your video message…" at bounding box center [881, 196] width 1372 height 180
click at [717, 295] on div "Manage your domains Custom domains Change the domain name of your video message…" at bounding box center [881, 437] width 1372 height 662
drag, startPoint x: 371, startPoint y: 204, endPoint x: 351, endPoint y: 207, distance: 20.2
click at [371, 205] on icon at bounding box center [378, 206] width 14 height 17
click at [299, 205] on span "Custom domains" at bounding box center [882, 207] width 1307 height 24
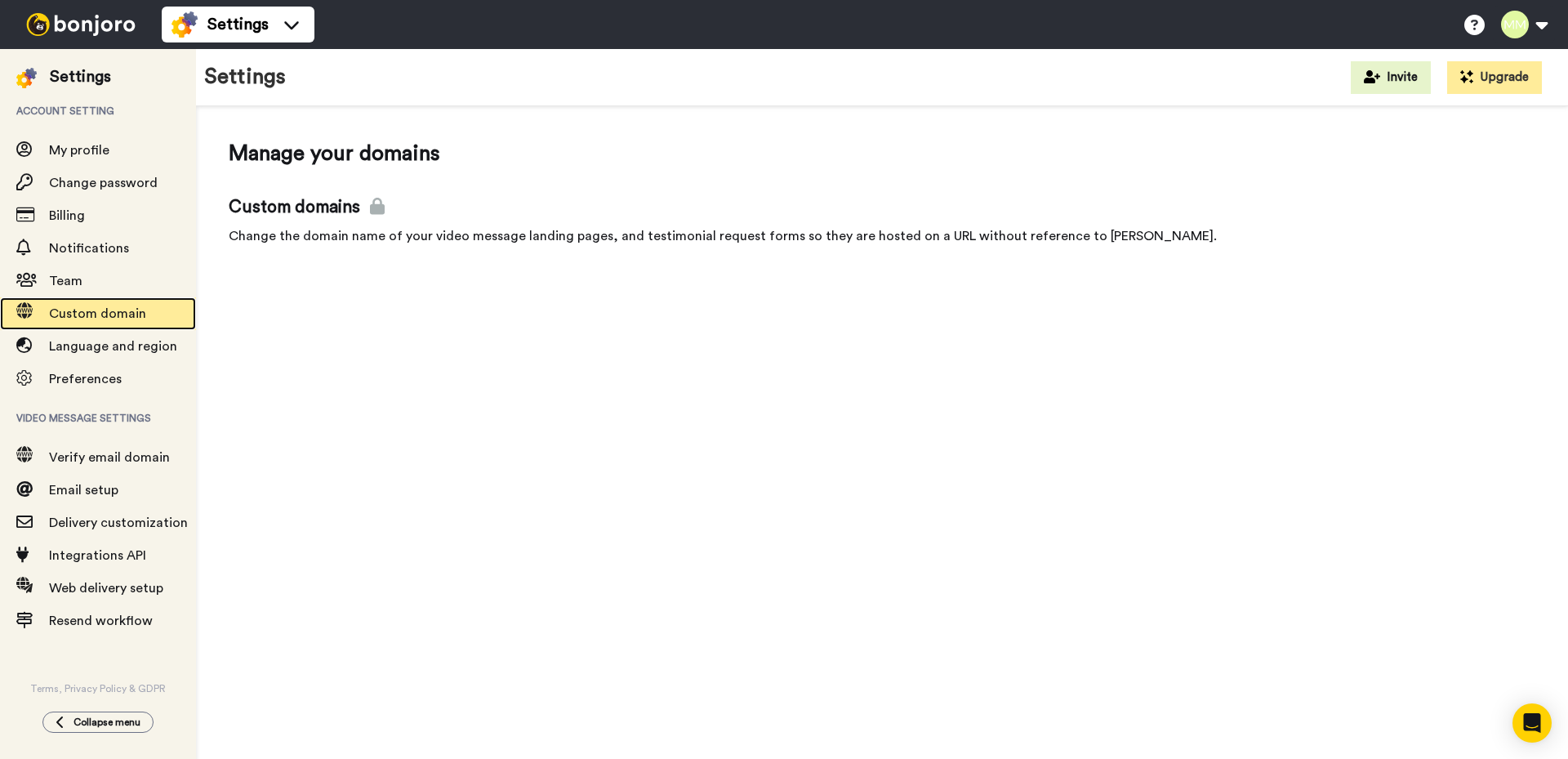
click at [72, 312] on span "Custom domain" at bounding box center [97, 313] width 97 height 13
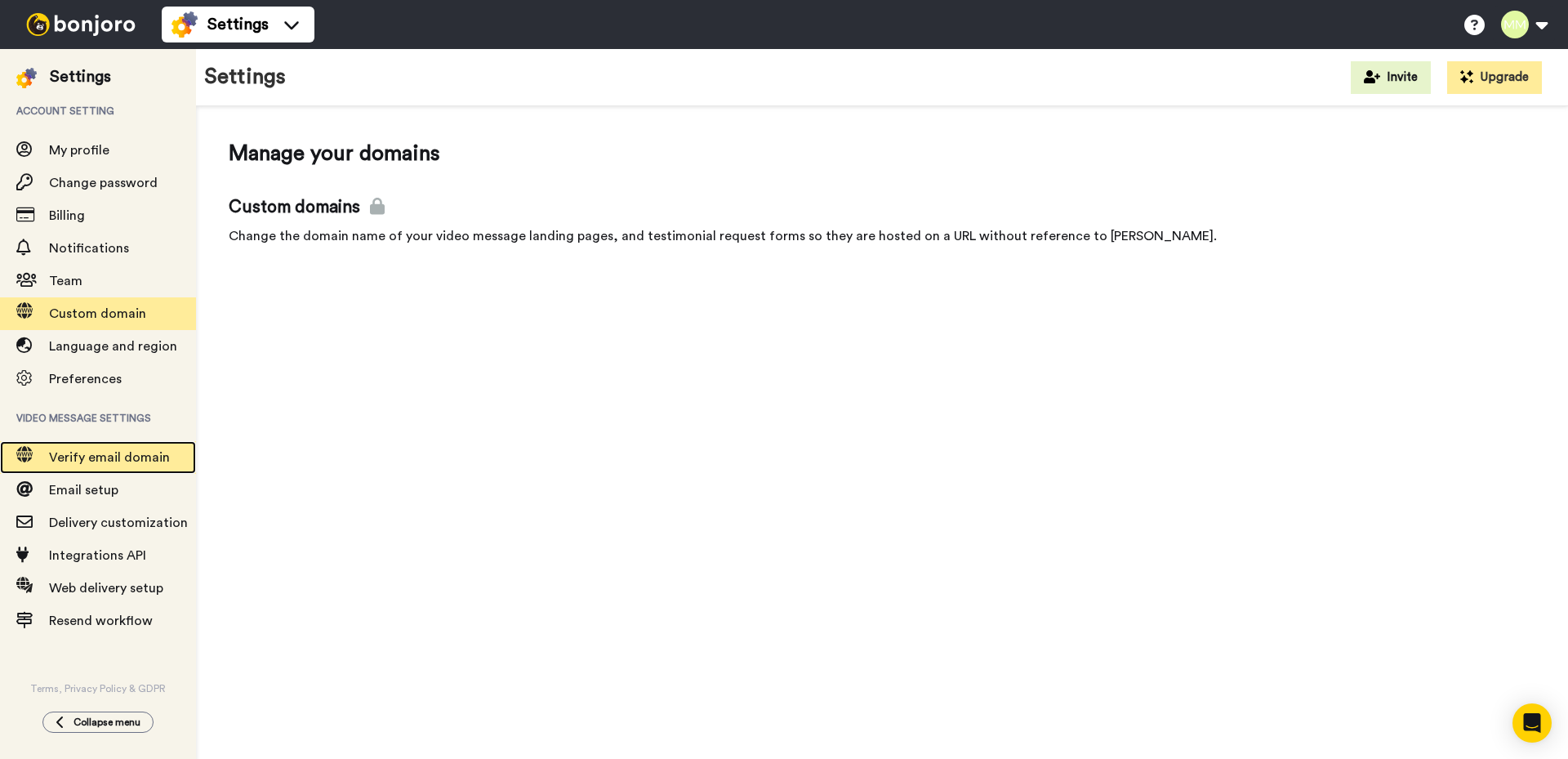
click at [91, 456] on span "Verify email domain" at bounding box center [109, 457] width 120 height 13
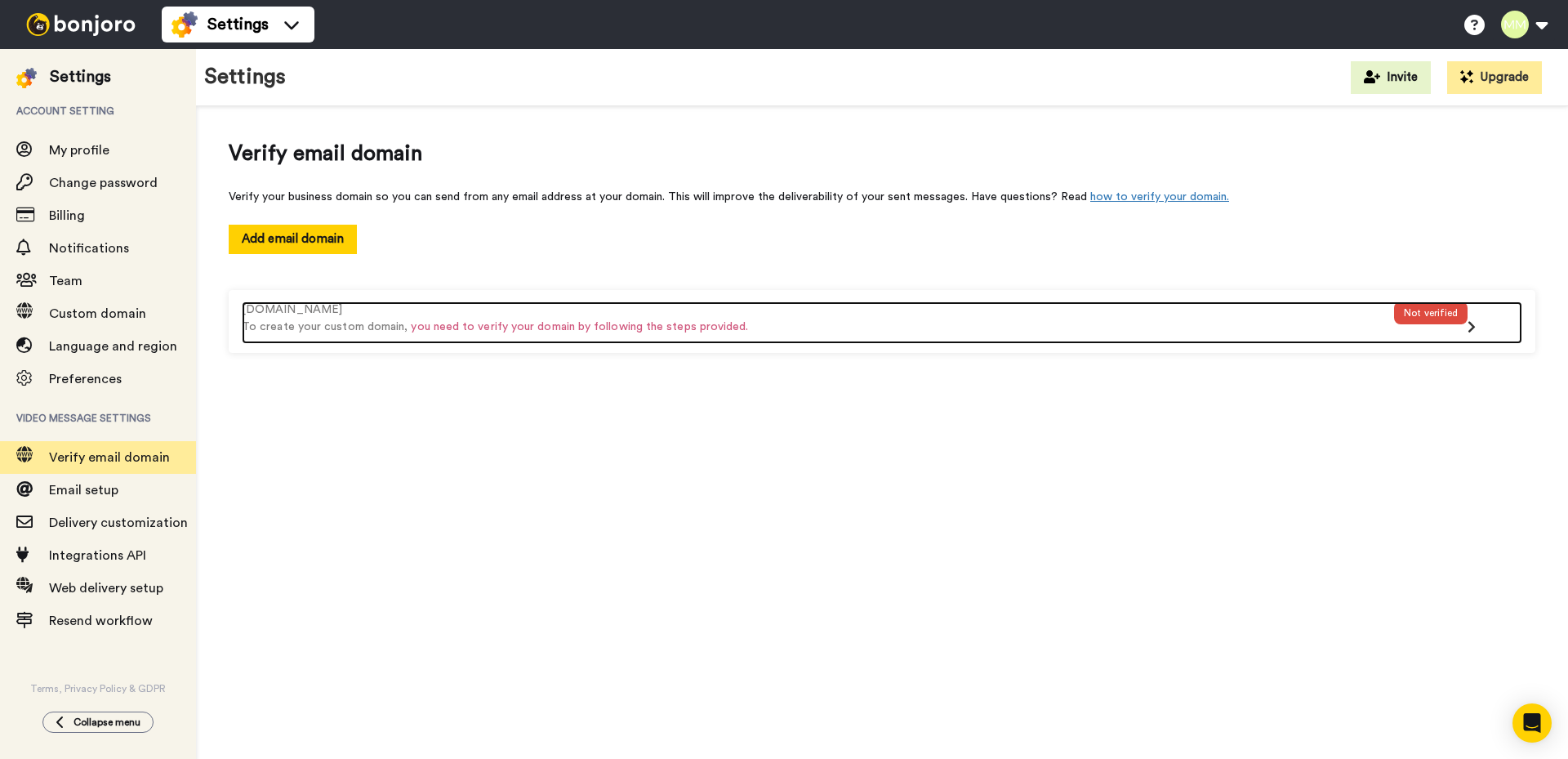
click at [1460, 318] on div "Not verified" at bounding box center [1430, 312] width 73 height 23
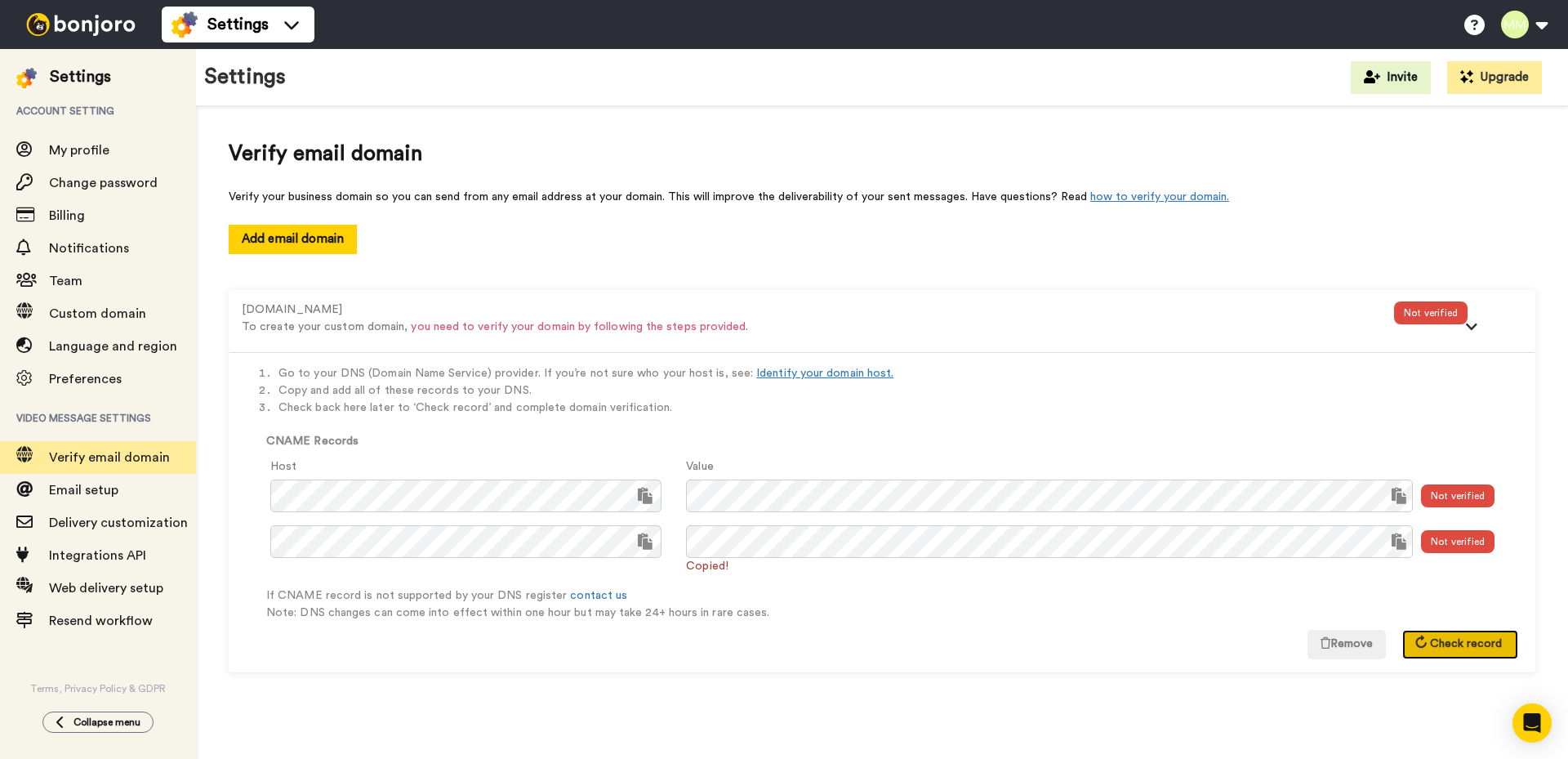
click at [1471, 643] on span "Check record" at bounding box center [1466, 643] width 72 height 12
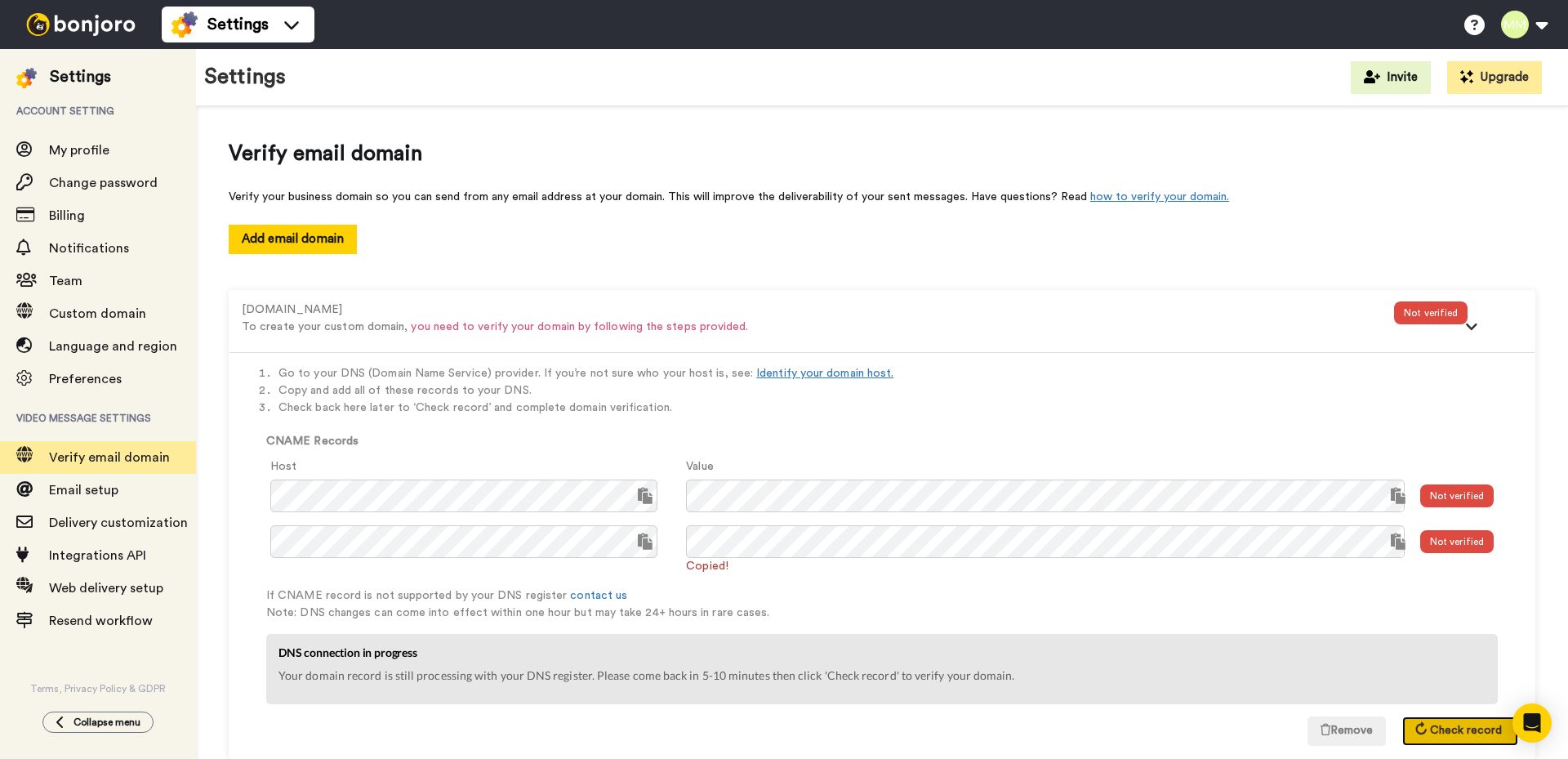
scroll to position [39, 0]
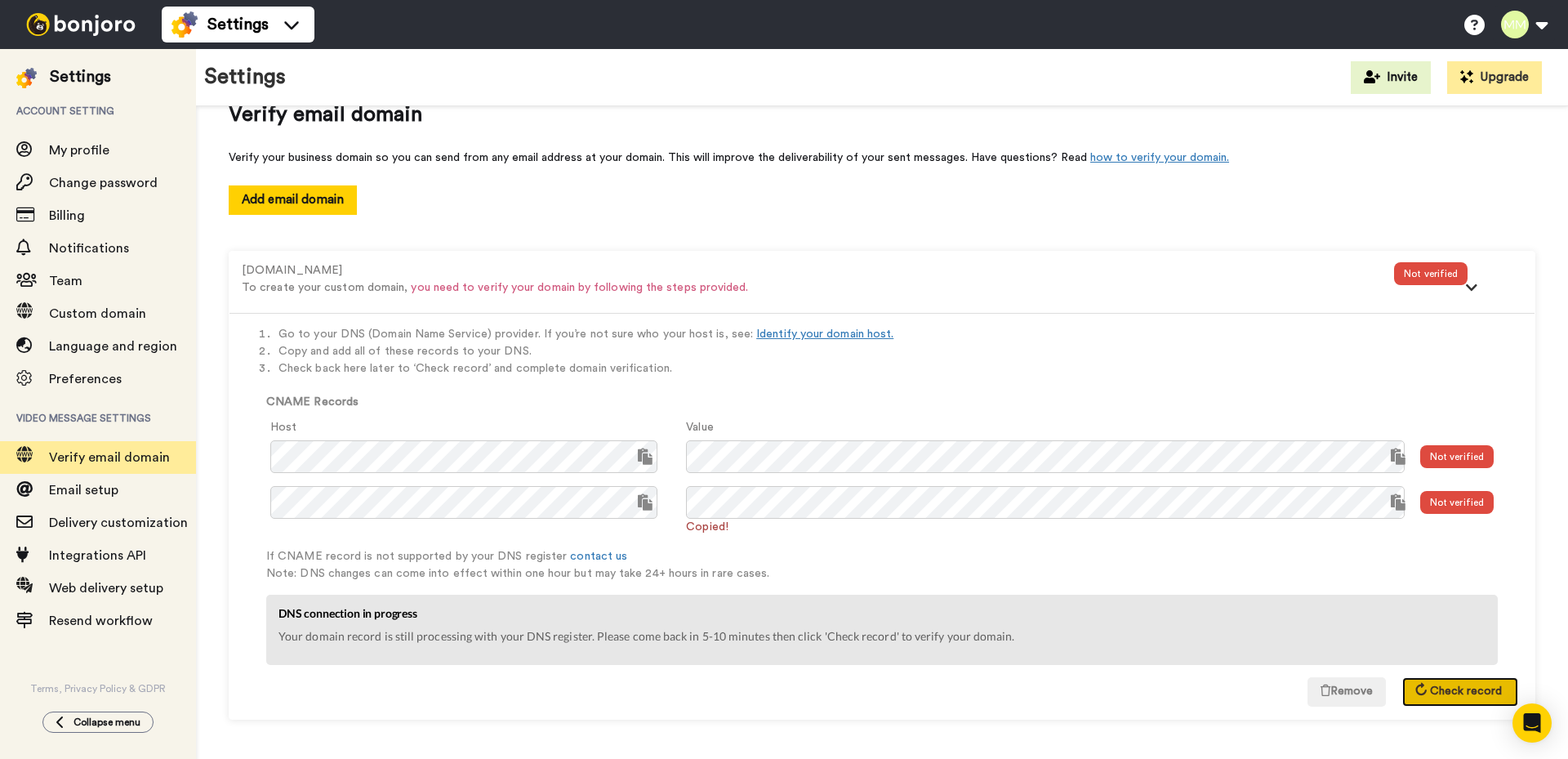
click at [1439, 689] on span "Check record" at bounding box center [1466, 691] width 72 height 12
click at [1459, 692] on span "Check record" at bounding box center [1466, 691] width 72 height 12
click at [1438, 687] on span "Check record" at bounding box center [1466, 691] width 72 height 12
click at [1435, 686] on span "Check record" at bounding box center [1466, 691] width 72 height 12
click at [1444, 688] on span "Check record" at bounding box center [1466, 691] width 72 height 12
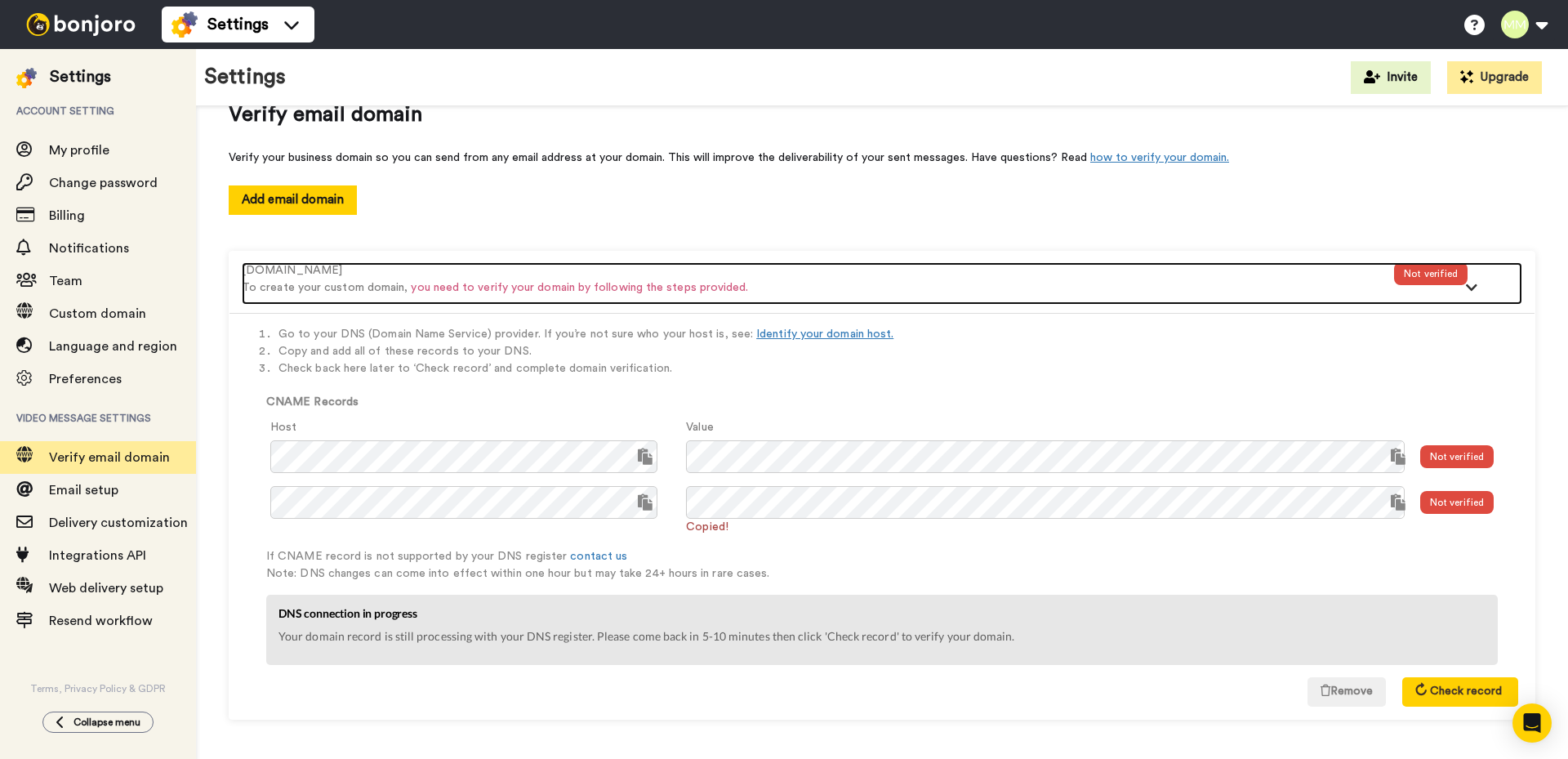
click at [1468, 283] on div at bounding box center [1485, 292] width 33 height 26
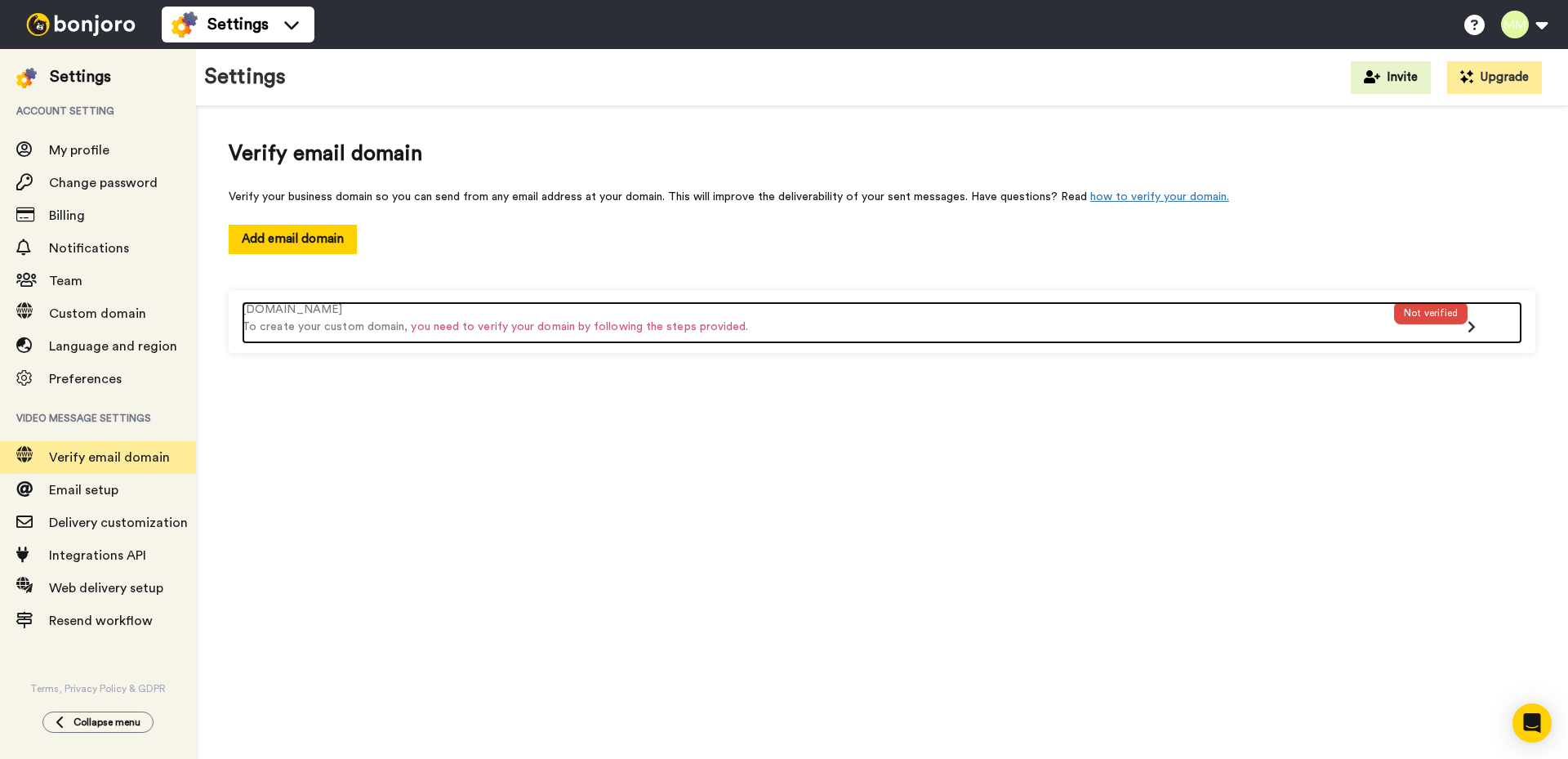
click at [1466, 321] on div "Not verified" at bounding box center [1430, 312] width 73 height 23
